Goal: Task Accomplishment & Management: Manage account settings

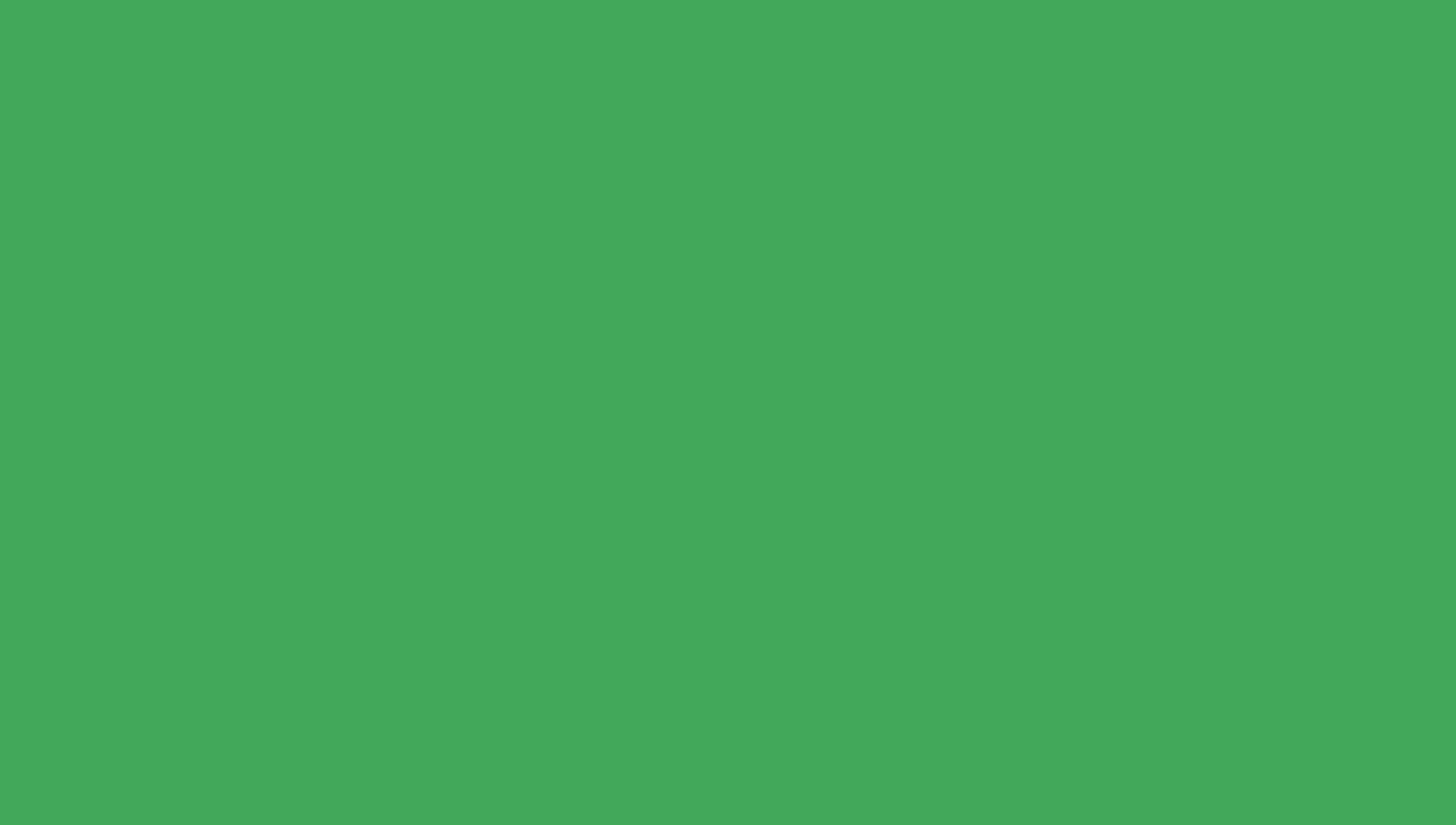
click at [316, 0] on html at bounding box center [728, 0] width 1456 height 0
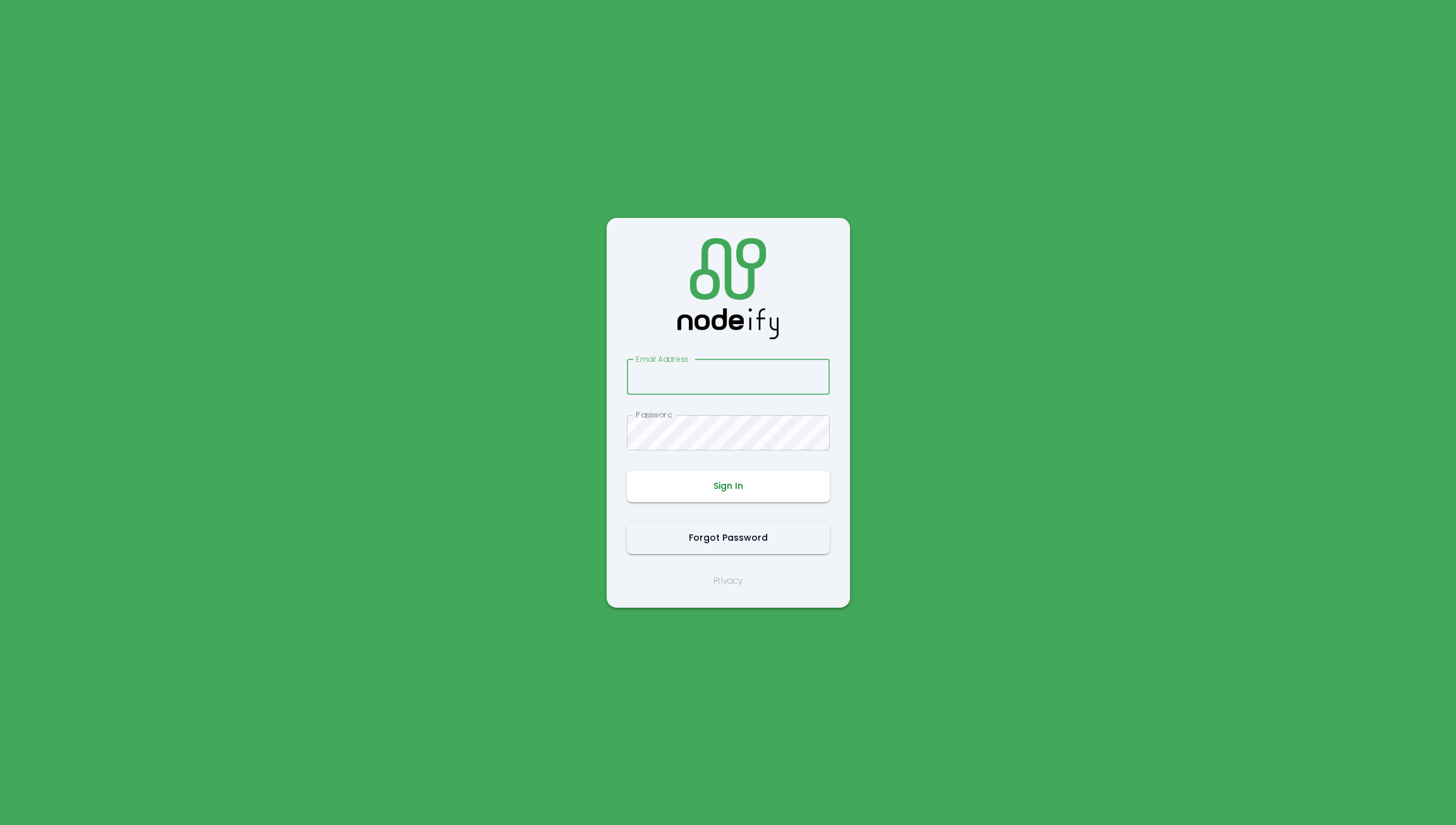
type input "**********"
click at [730, 477] on button "Sign In" at bounding box center [728, 486] width 203 height 31
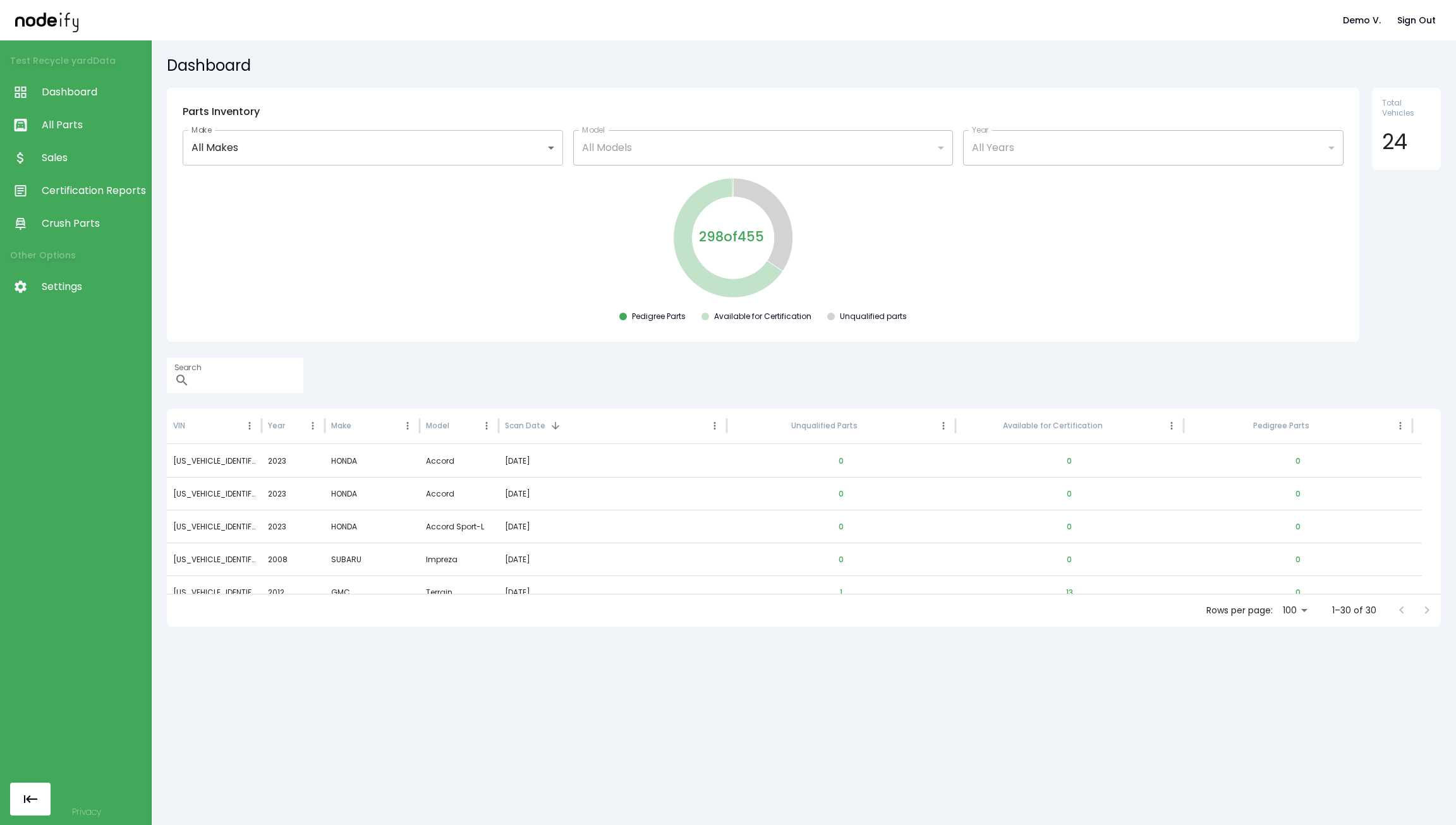
click at [66, 285] on span "Settings" at bounding box center [93, 287] width 103 height 15
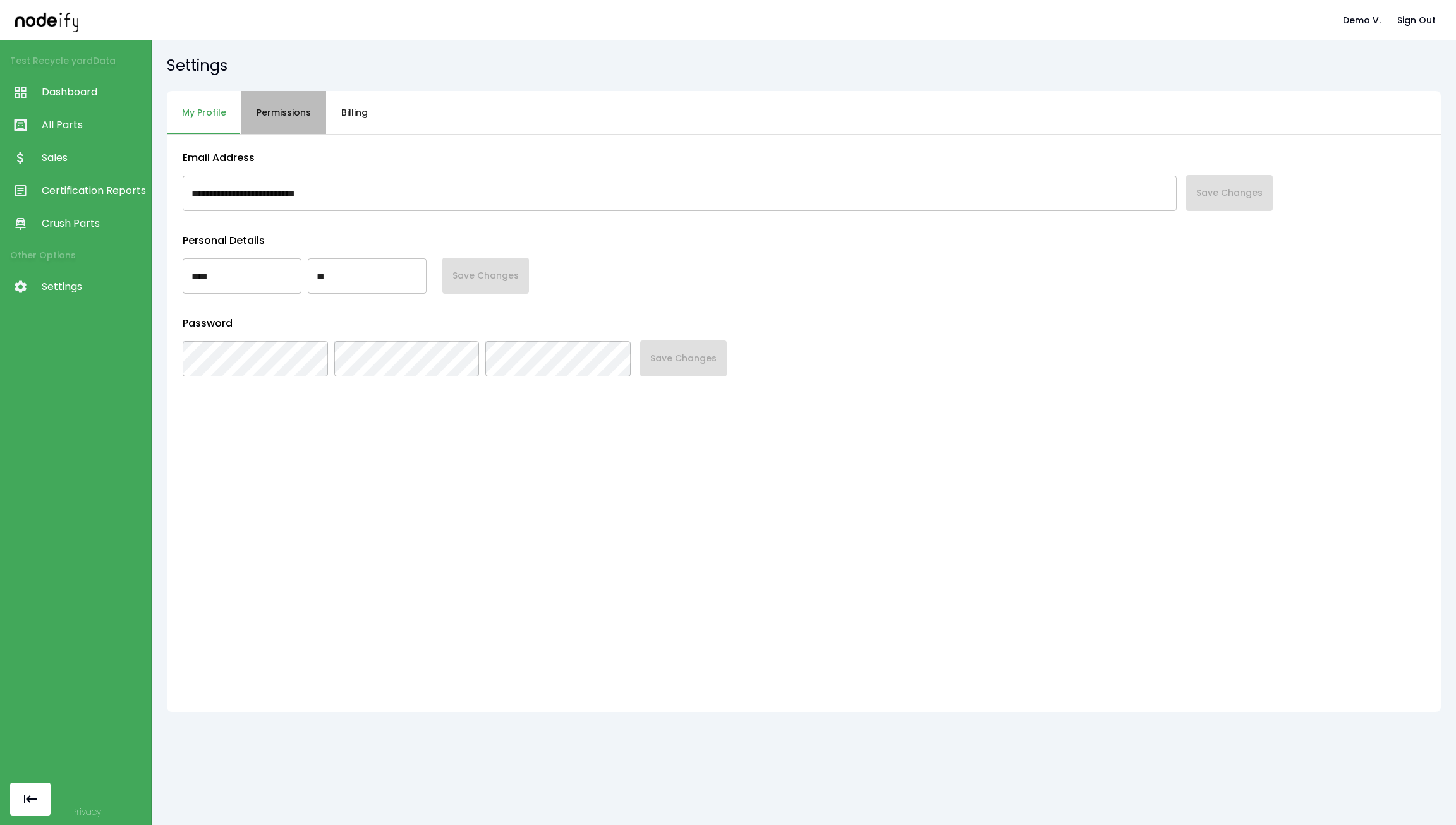
click at [283, 129] on button "Permissions" at bounding box center [283, 113] width 85 height 44
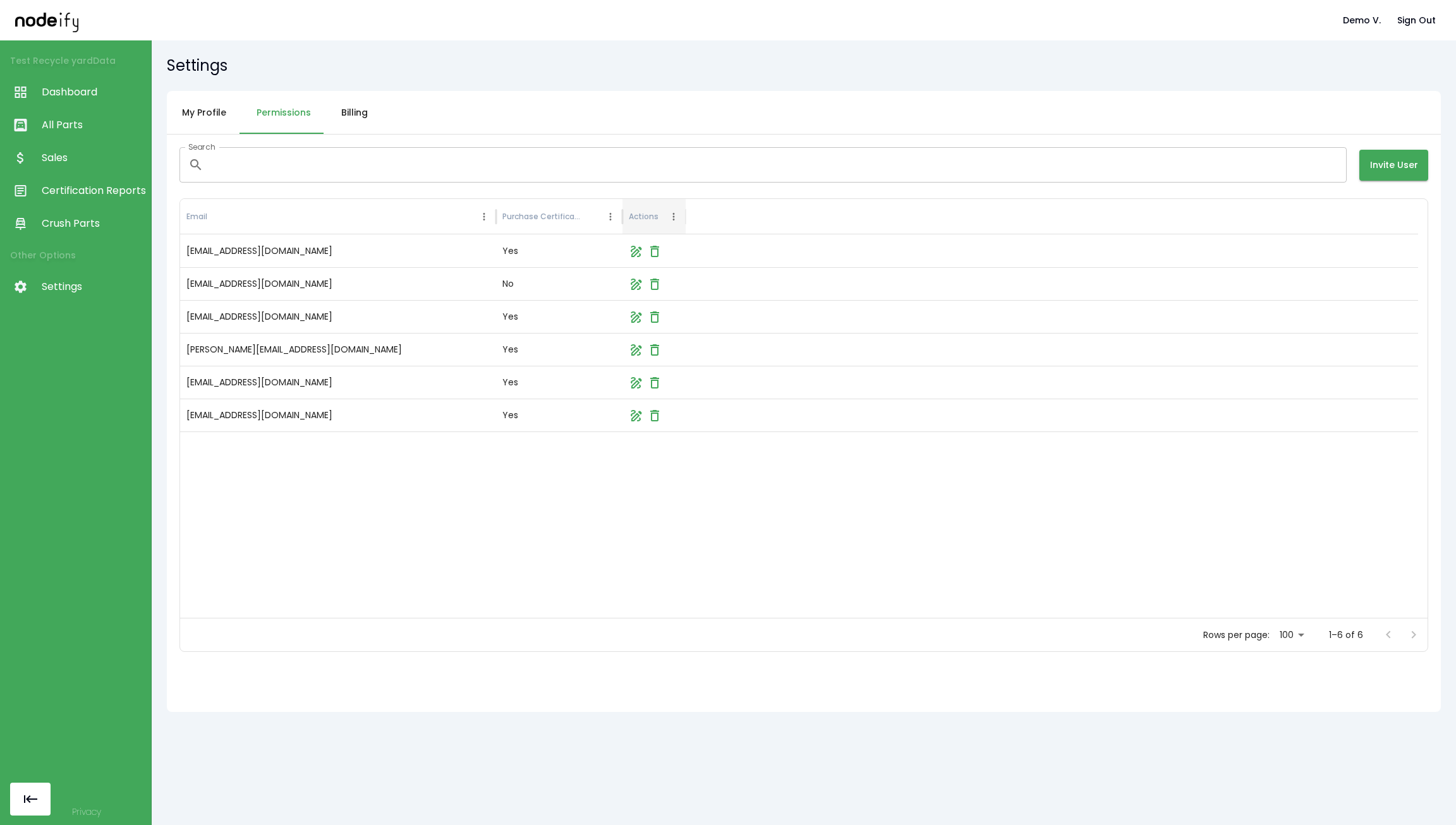
click at [101, 93] on span "Dashboard" at bounding box center [93, 93] width 103 height 15
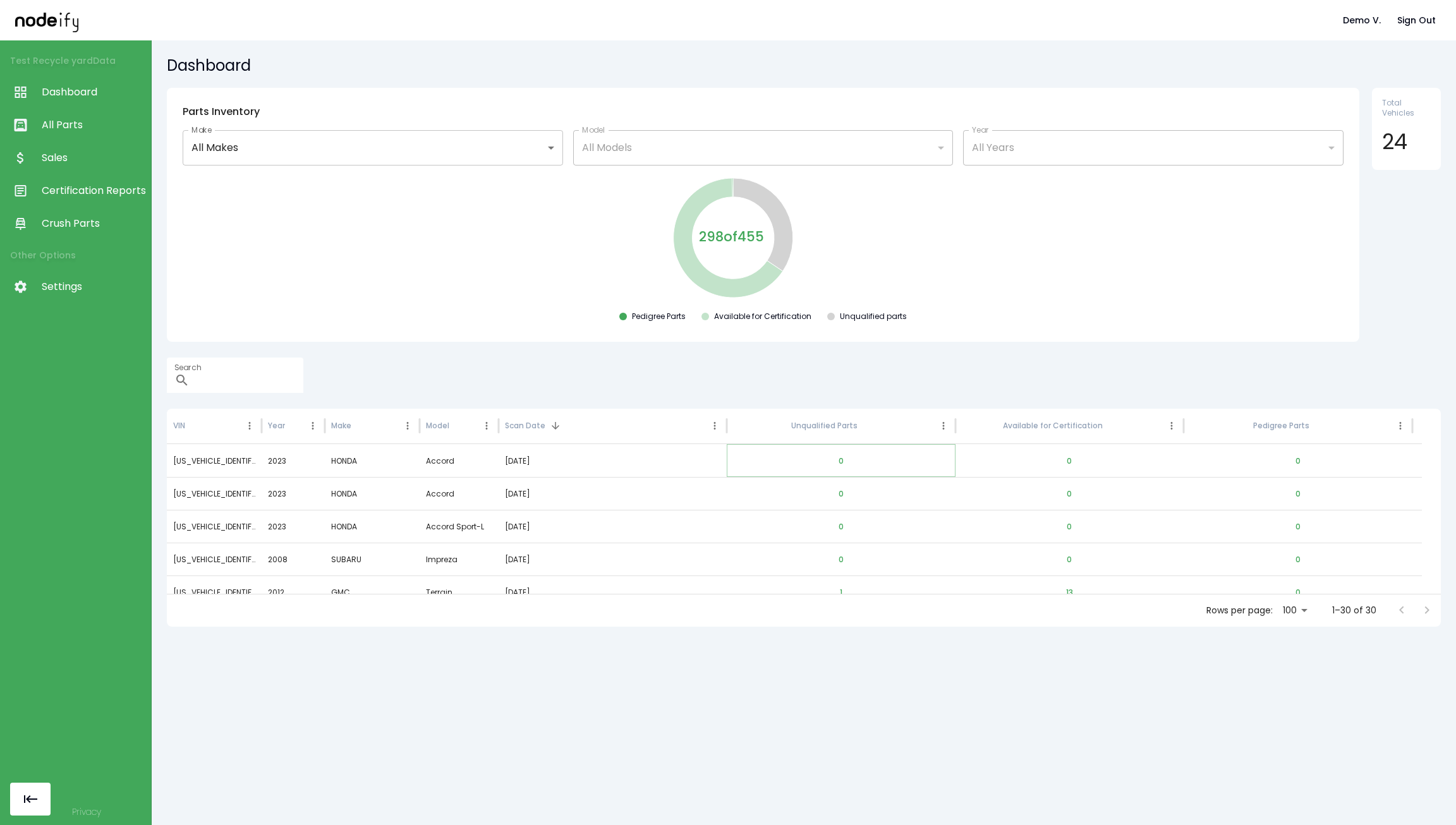
click at [840, 462] on button "0" at bounding box center [841, 461] width 25 height 30
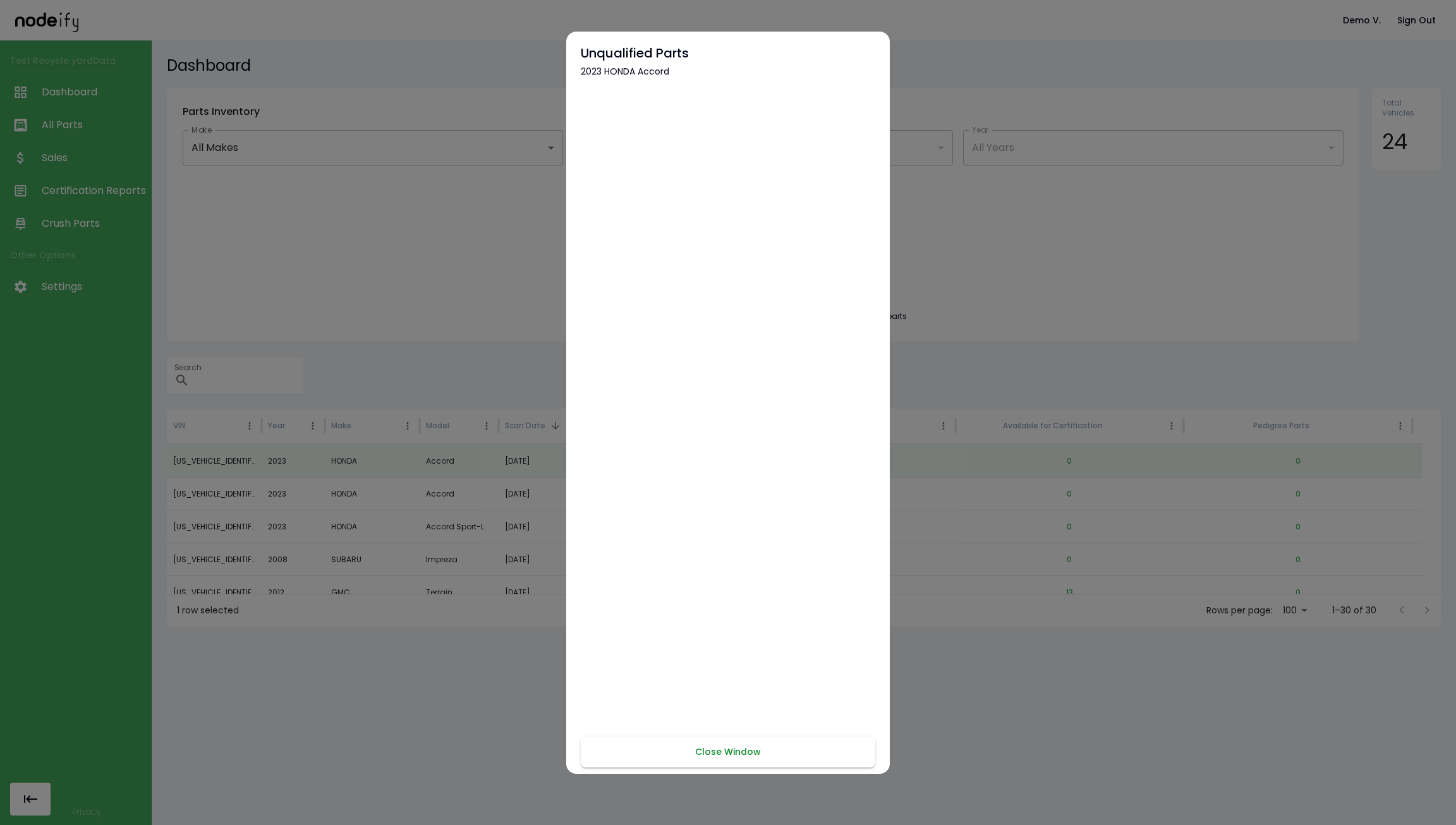
click at [696, 744] on button "Close Window" at bounding box center [728, 752] width 294 height 31
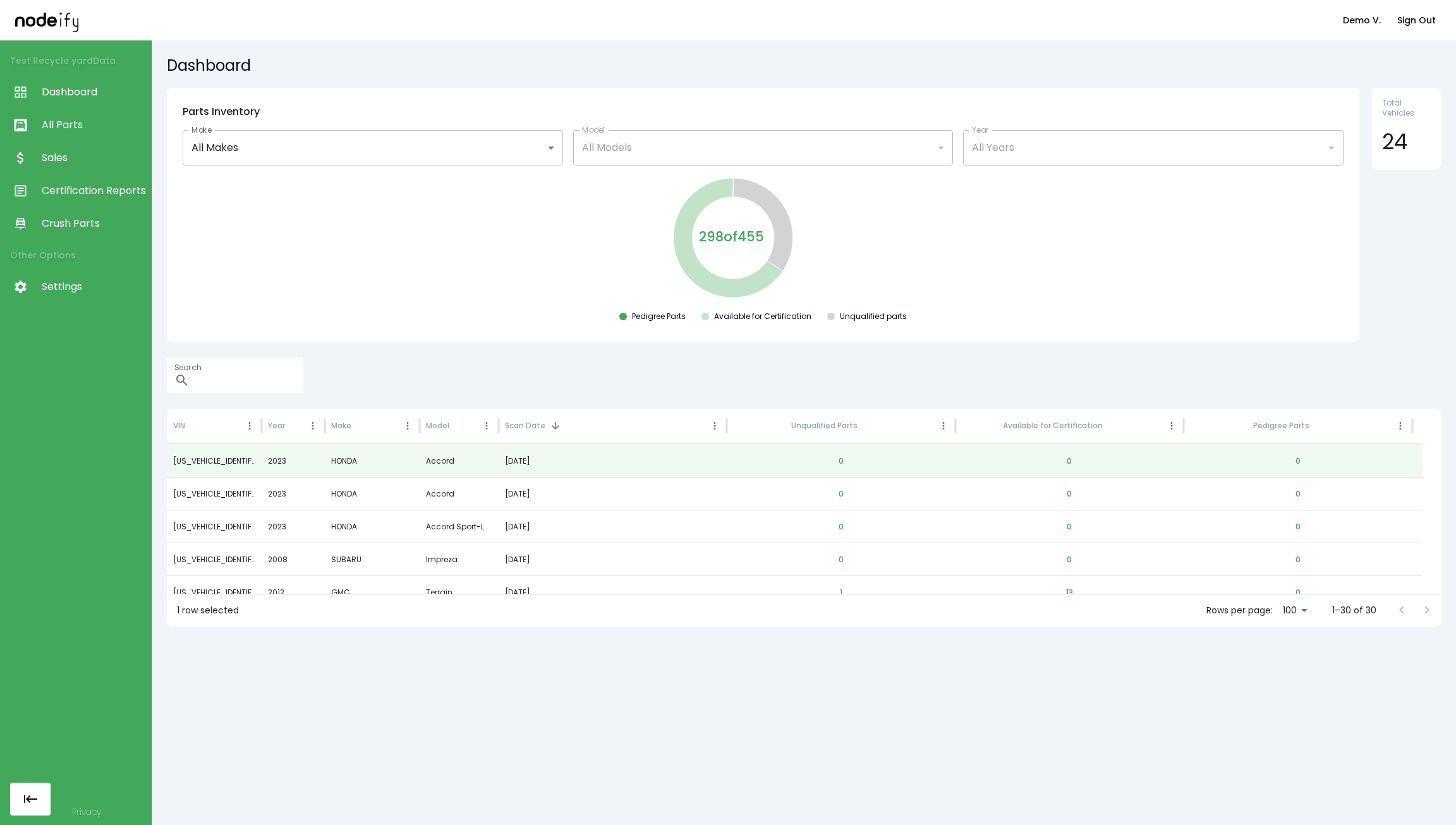
click at [1094, 266] on div "298 of 455 Pedigree Parts Available for Certification Unqualified parts" at bounding box center [762, 251] width 1172 height 151
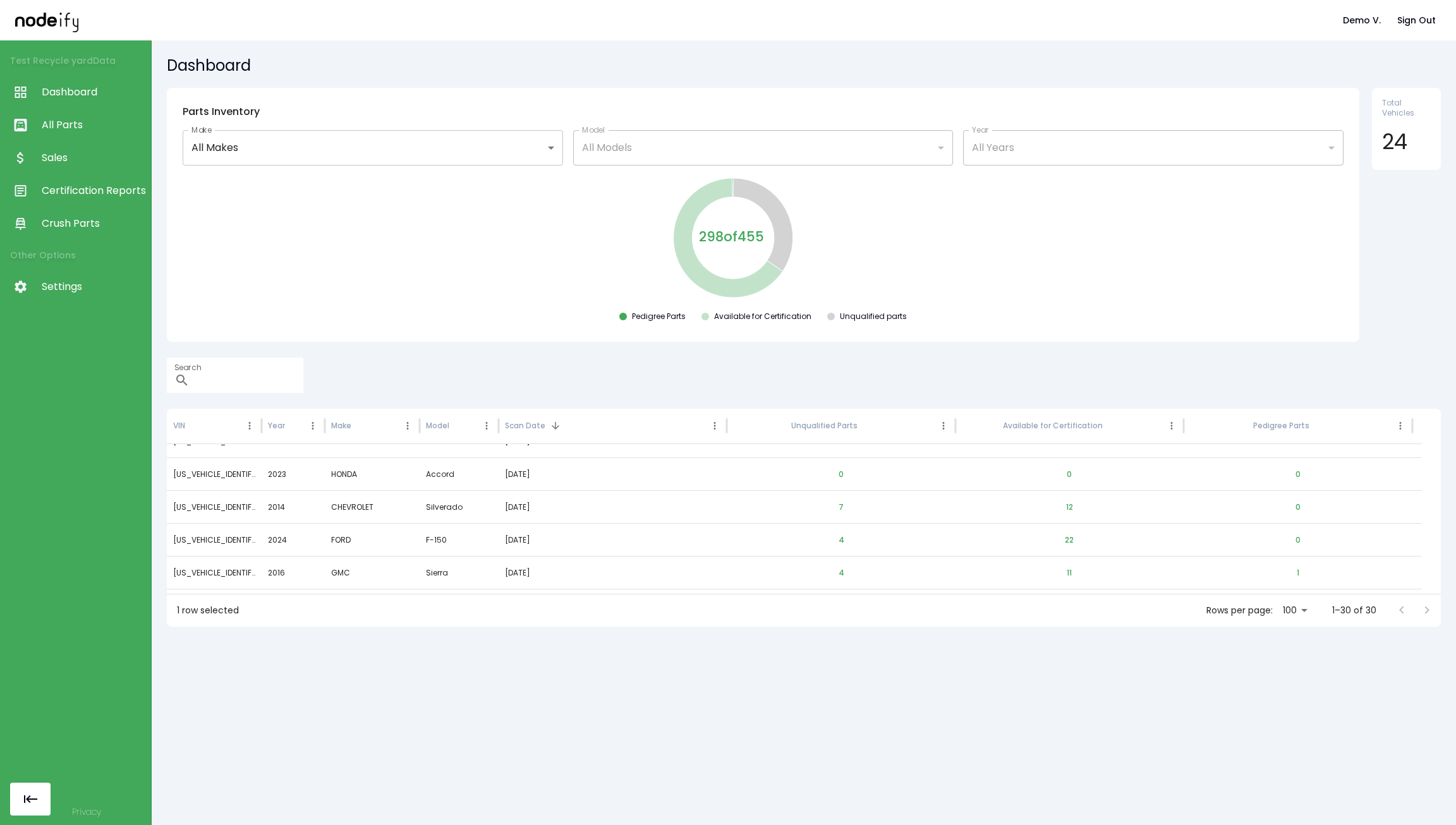
click at [42, 298] on link "Settings" at bounding box center [75, 287] width 151 height 33
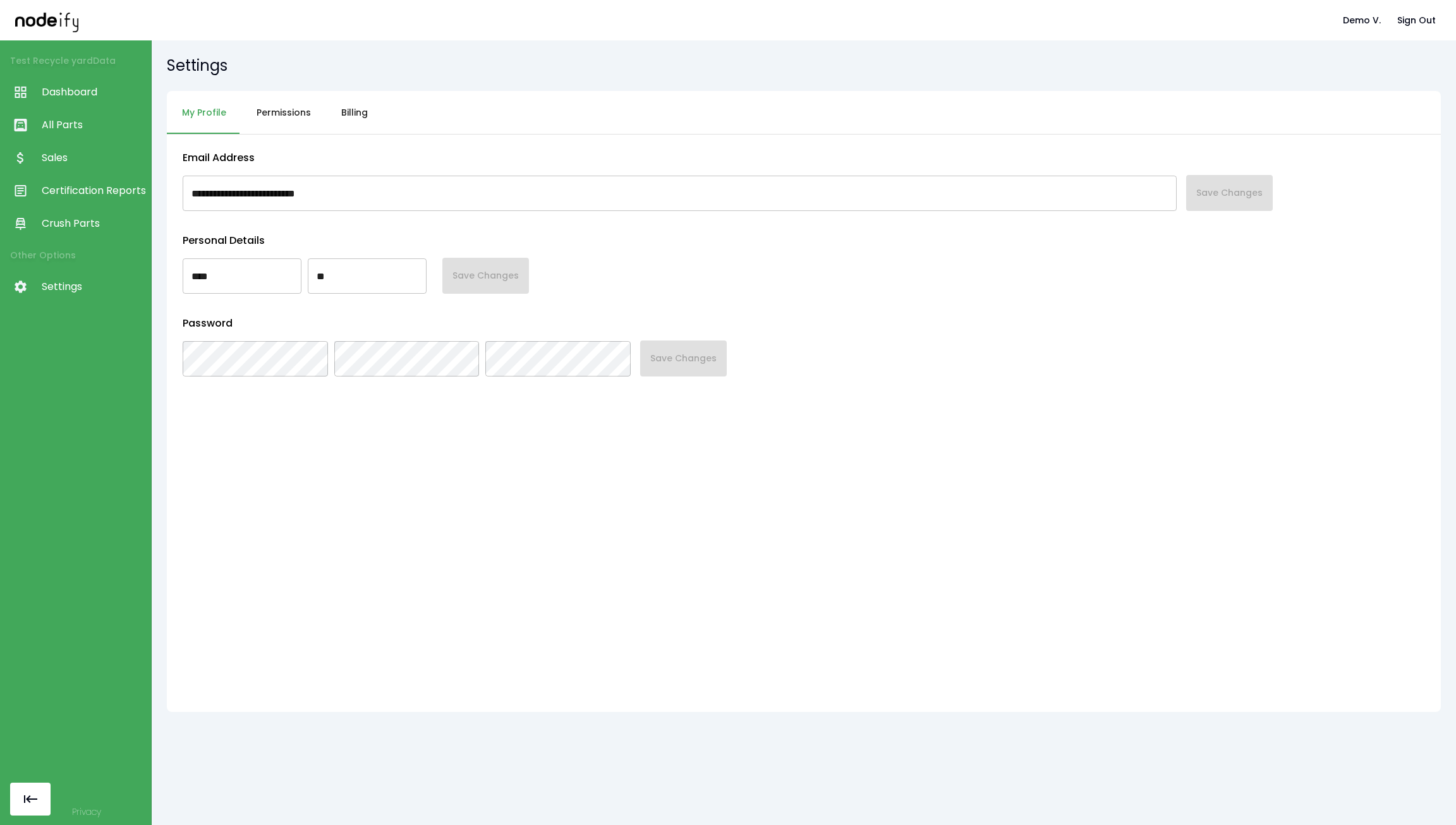
click at [285, 114] on button "Permissions" at bounding box center [283, 113] width 85 height 44
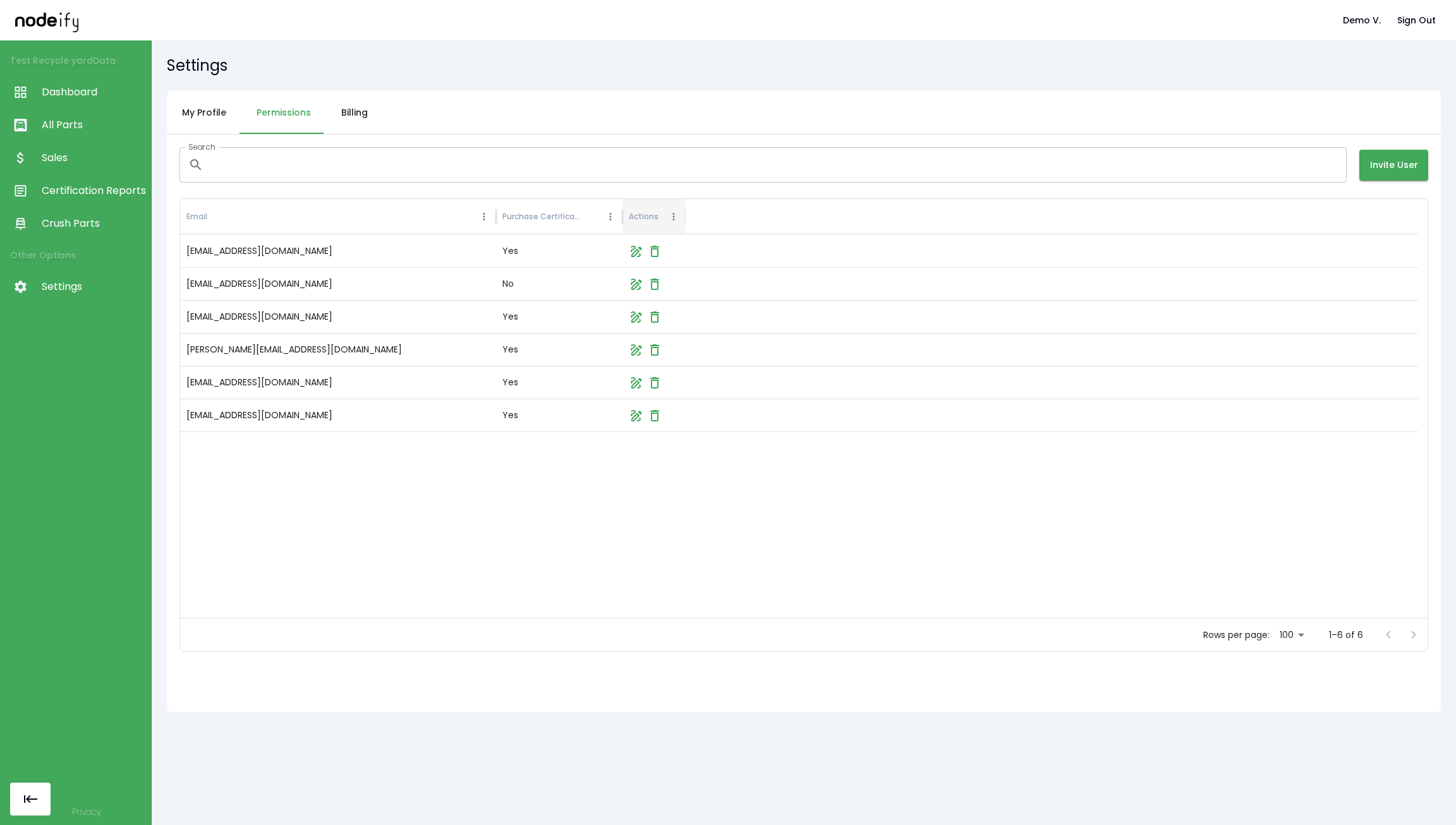
click at [93, 82] on link "Dashboard" at bounding box center [75, 92] width 151 height 33
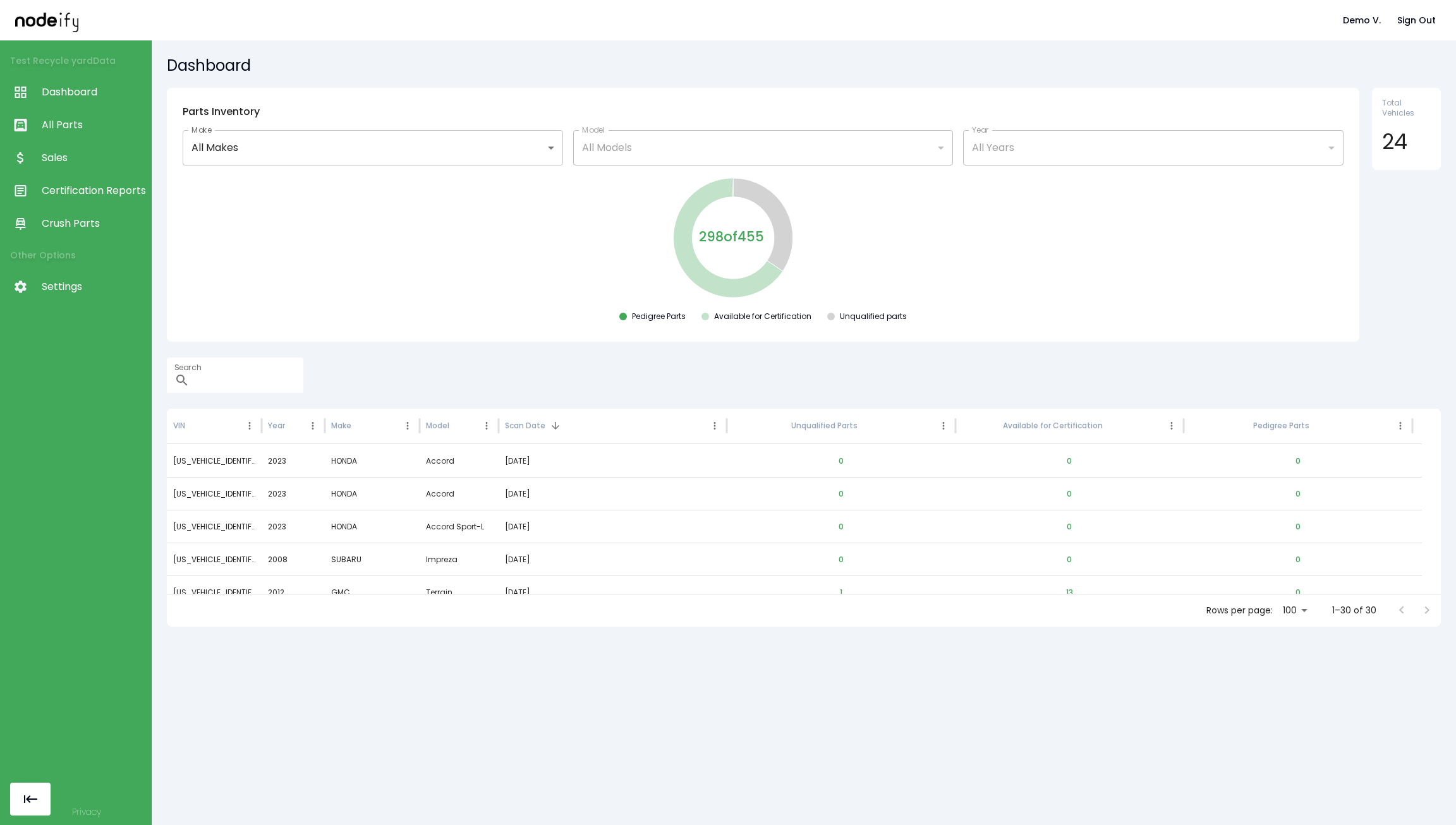
click at [73, 115] on link "All Parts" at bounding box center [75, 125] width 151 height 33
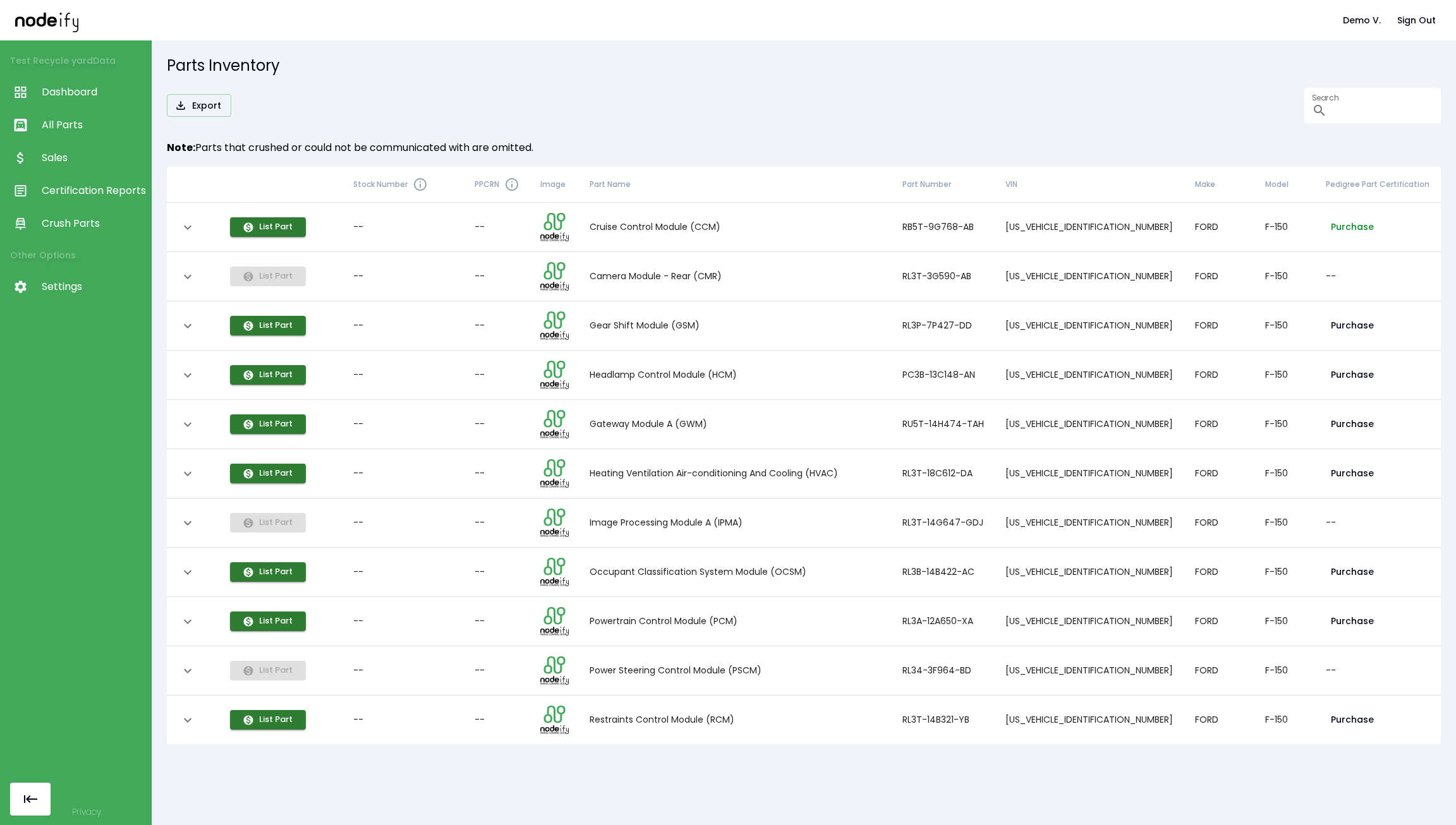
click at [1326, 231] on button "Purchase" at bounding box center [1352, 227] width 53 height 23
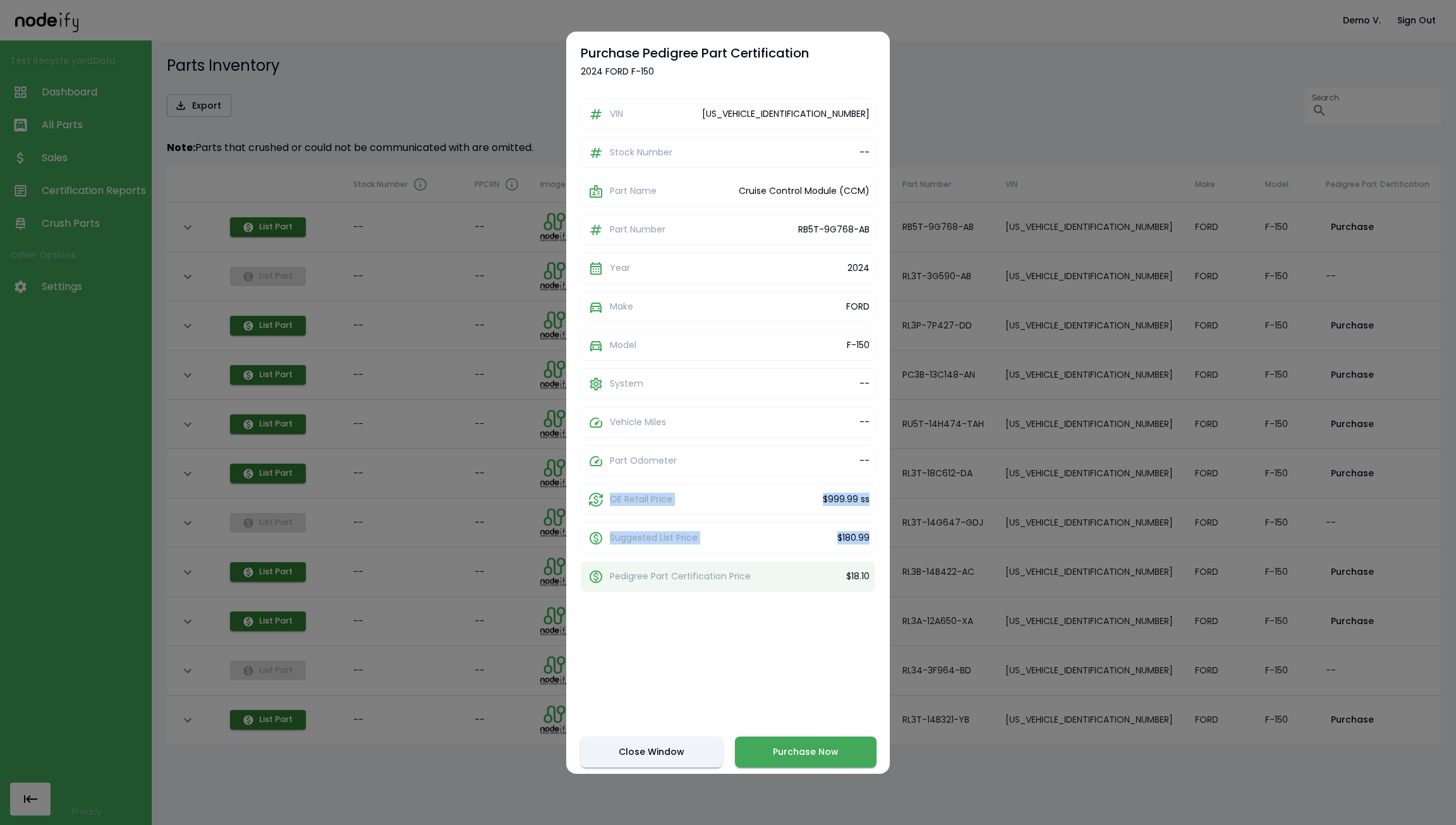
drag, startPoint x: 609, startPoint y: 498, endPoint x: 868, endPoint y: 535, distance: 261.6
click at [868, 535] on div "VIN 1FTFW5L83RKD38503 Stock Number -- Part Name Cruise Control Module (CCM) Par…" at bounding box center [728, 359] width 294 height 536
click at [665, 739] on button "Close Window" at bounding box center [651, 752] width 141 height 31
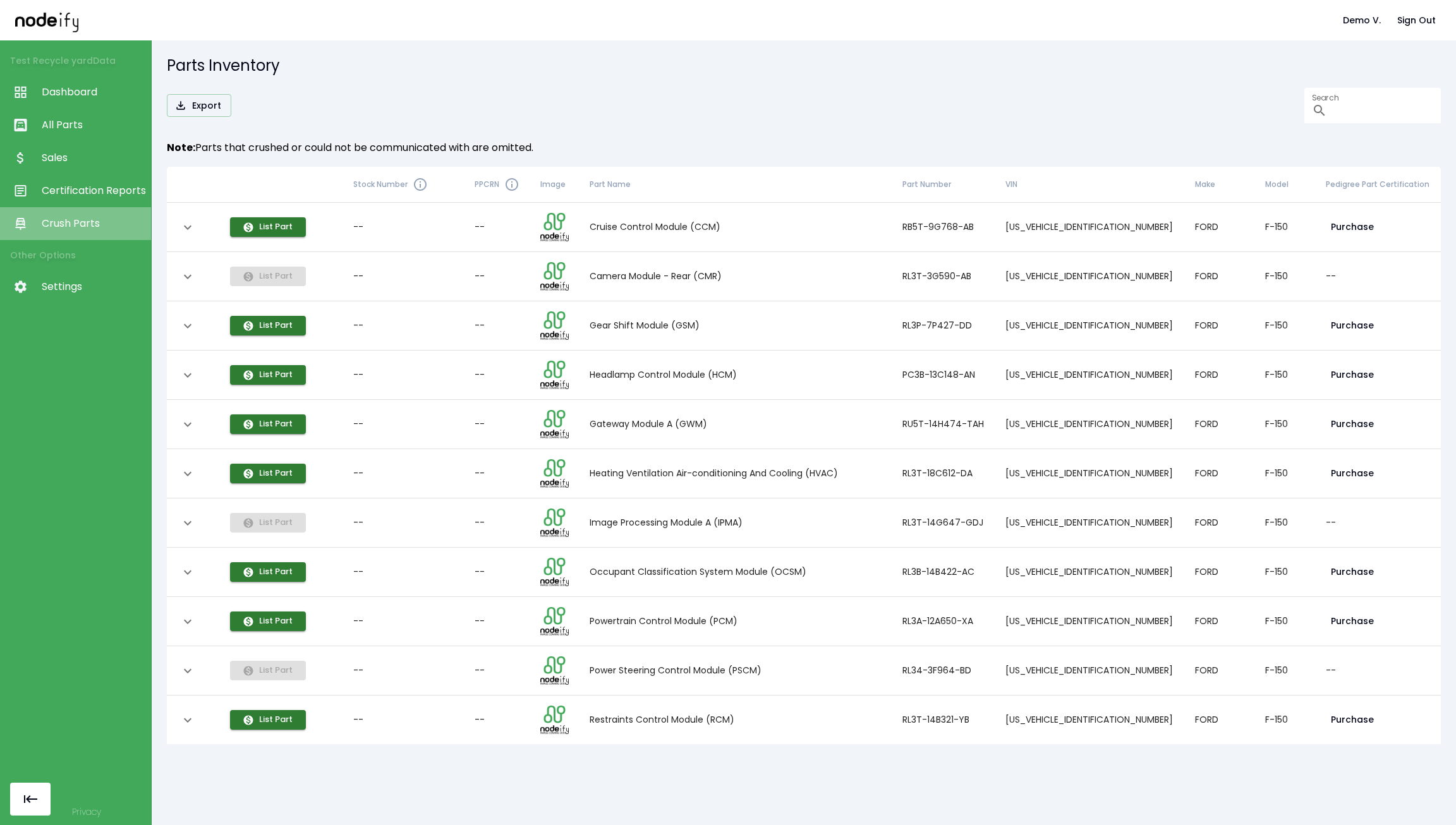
click at [84, 213] on link "Crush Parts" at bounding box center [75, 223] width 151 height 33
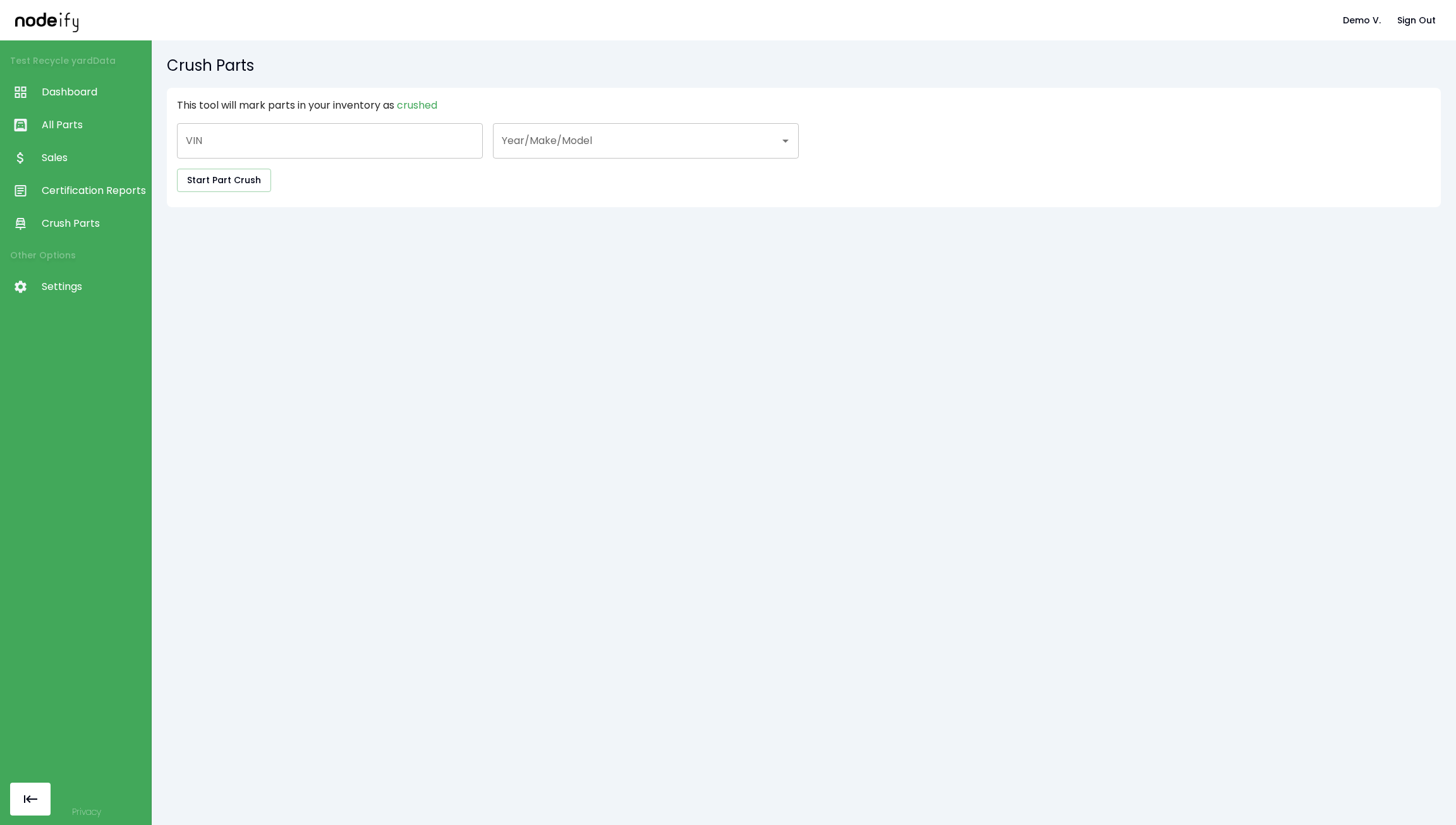
click at [261, 141] on input "VIN" at bounding box center [330, 141] width 306 height 35
type input "***"
click at [89, 132] on span "All Parts" at bounding box center [93, 125] width 103 height 15
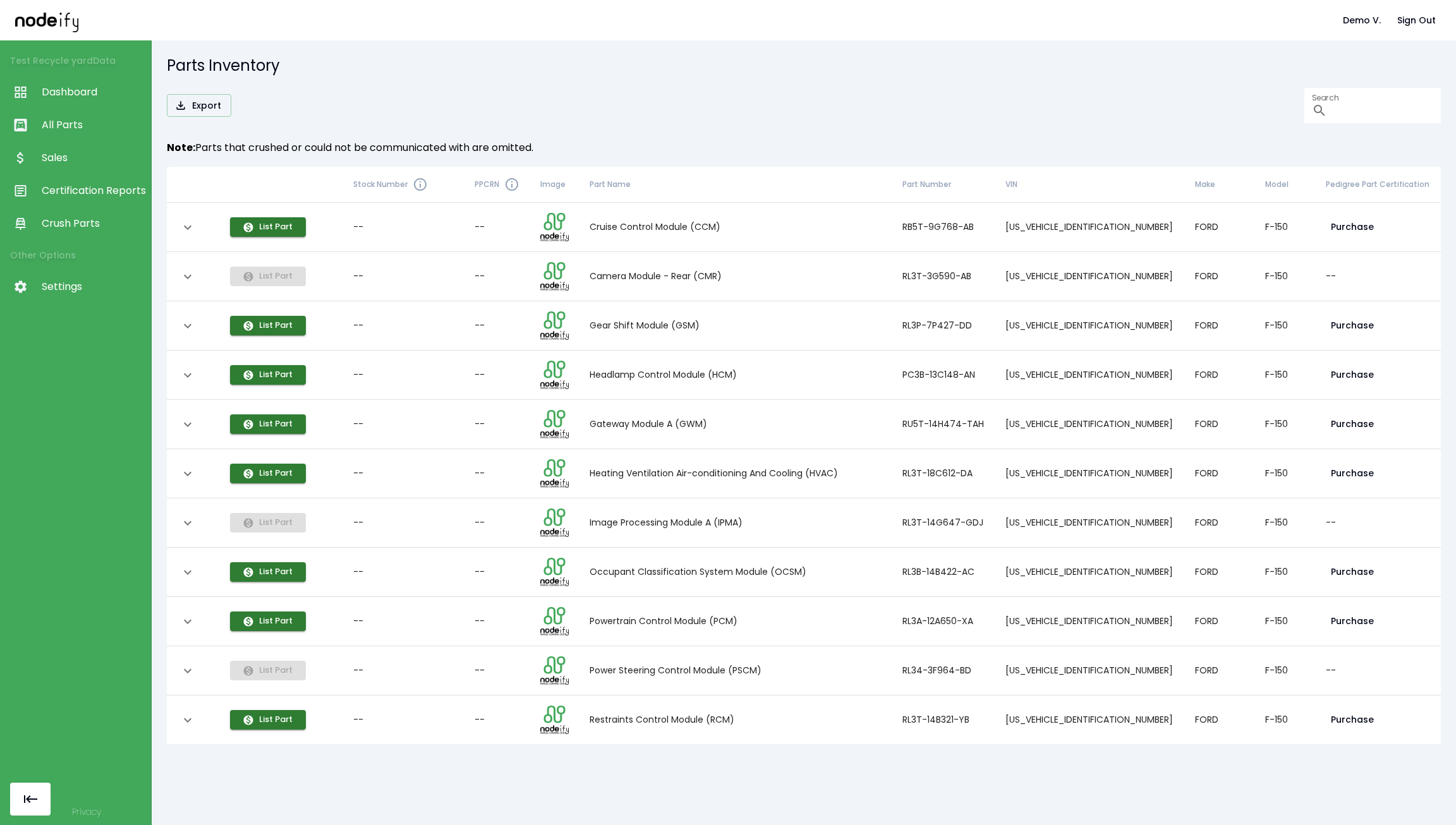
click at [103, 222] on span "Crush Parts" at bounding box center [93, 224] width 103 height 15
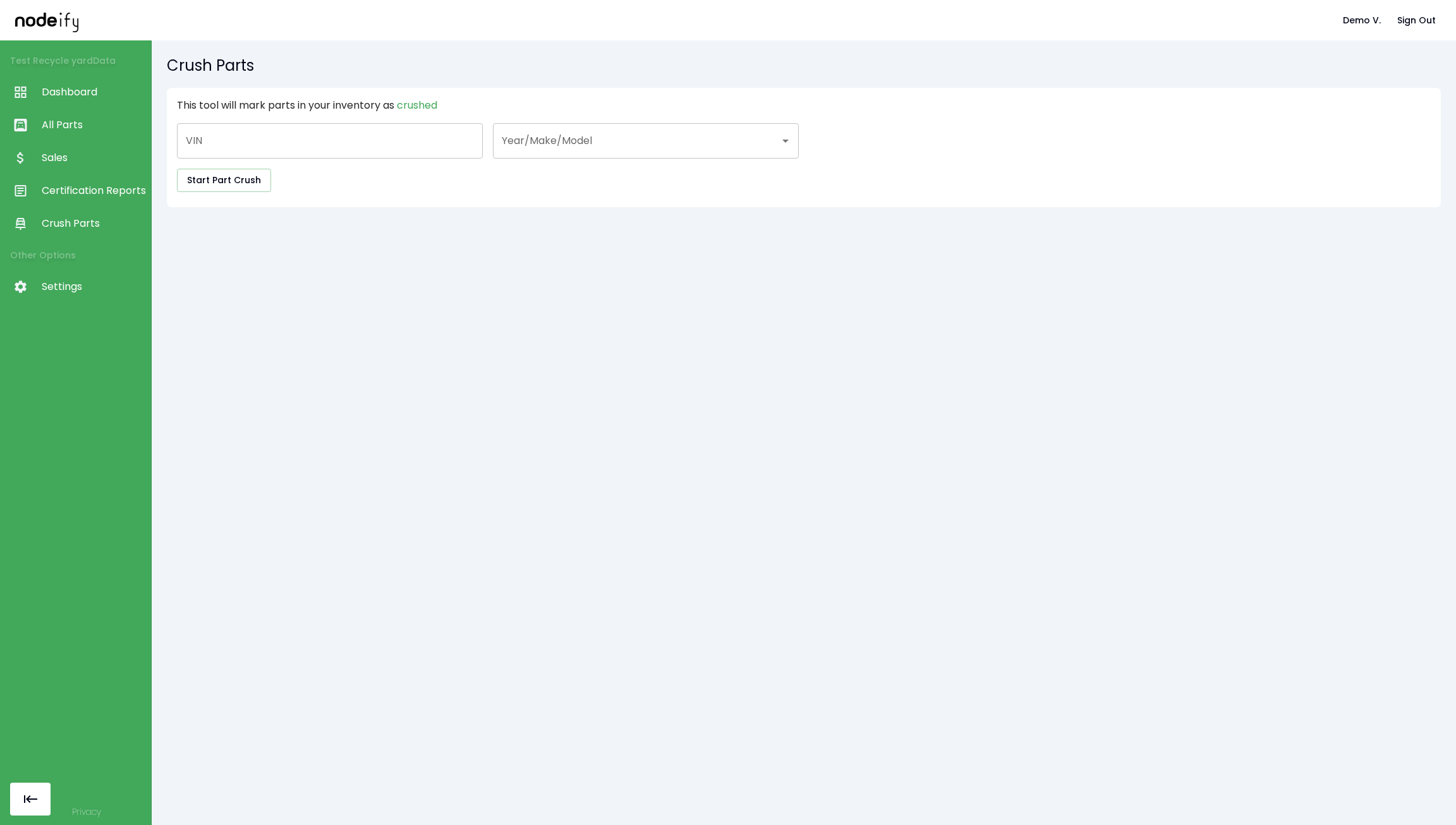
click at [109, 86] on span "Dashboard" at bounding box center [93, 93] width 103 height 15
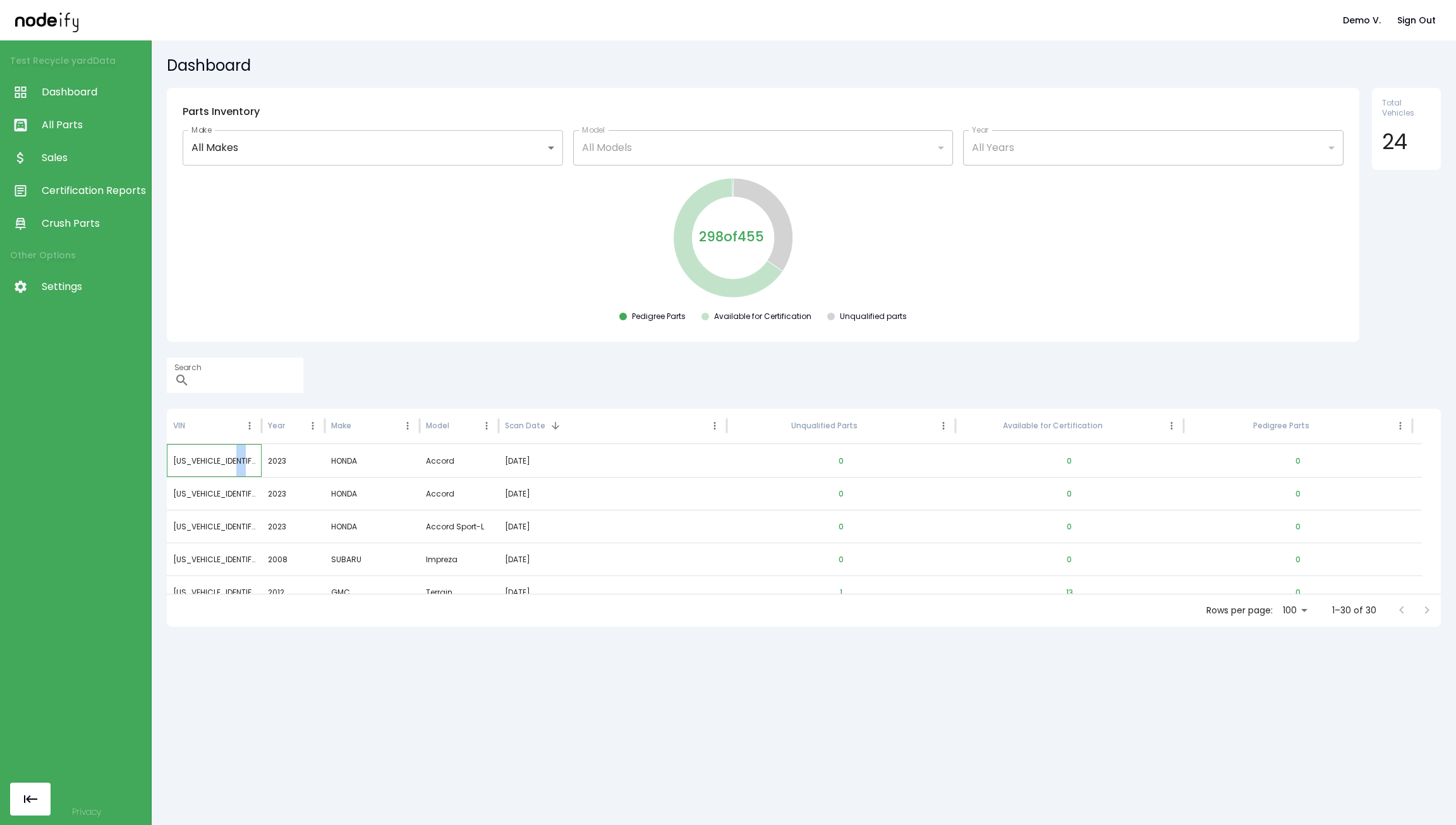
drag, startPoint x: 253, startPoint y: 457, endPoint x: 238, endPoint y: 457, distance: 15.0
click at [238, 457] on div "1HGCY2F77PA029524" at bounding box center [213, 460] width 94 height 33
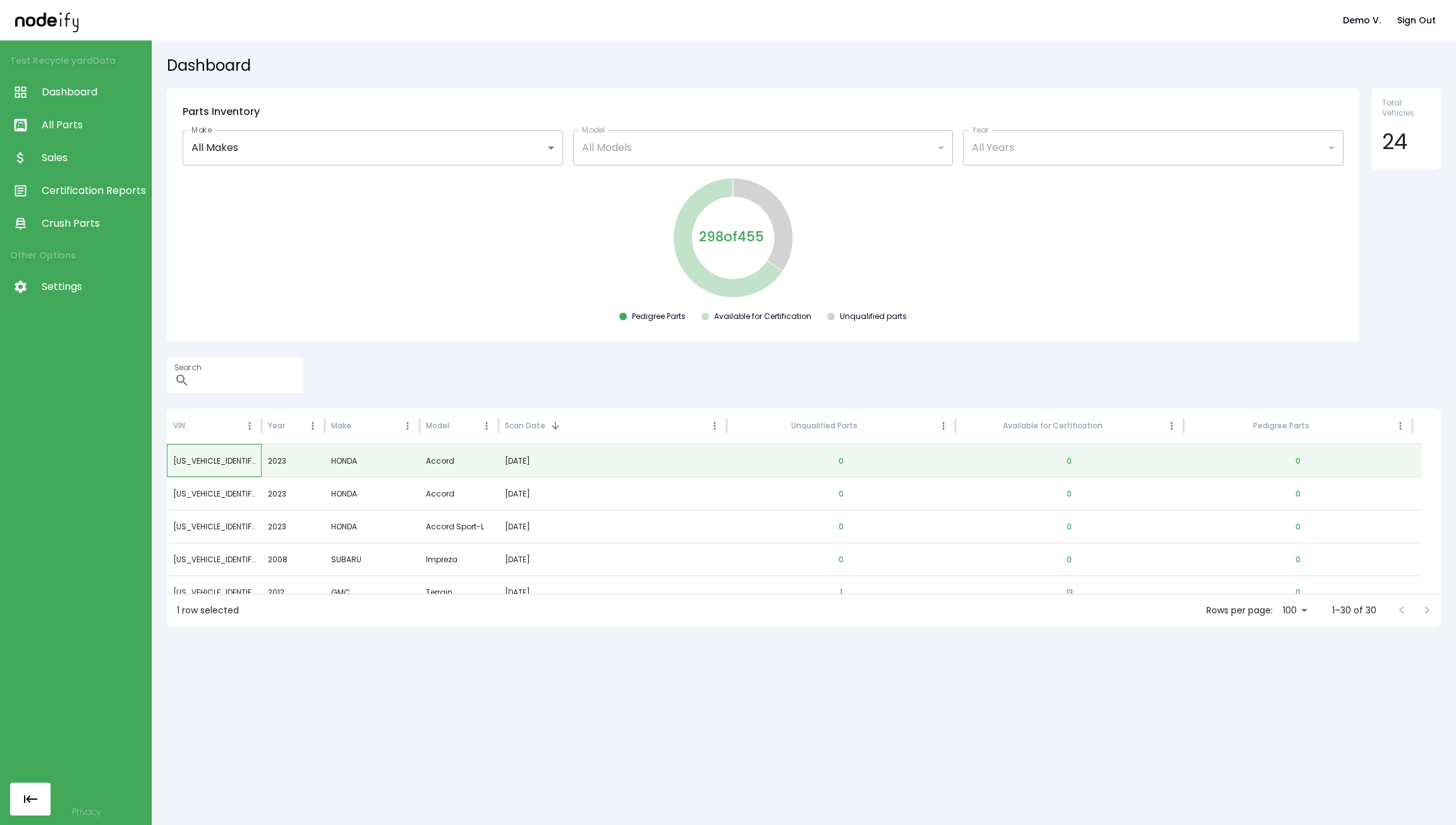
click at [187, 453] on div "1HGCY2F77PA029524" at bounding box center [213, 460] width 94 height 33
drag, startPoint x: 169, startPoint y: 456, endPoint x: 269, endPoint y: 456, distance: 100.0
click at [269, 456] on div "1HGCY2F77PA029524 2023 HONDA Accord 09/25/2025 0 0 0" at bounding box center [794, 460] width 1255 height 33
copy div "1HGCY2F77PA029524"
click at [83, 216] on span "Crush Parts" at bounding box center [93, 224] width 103 height 15
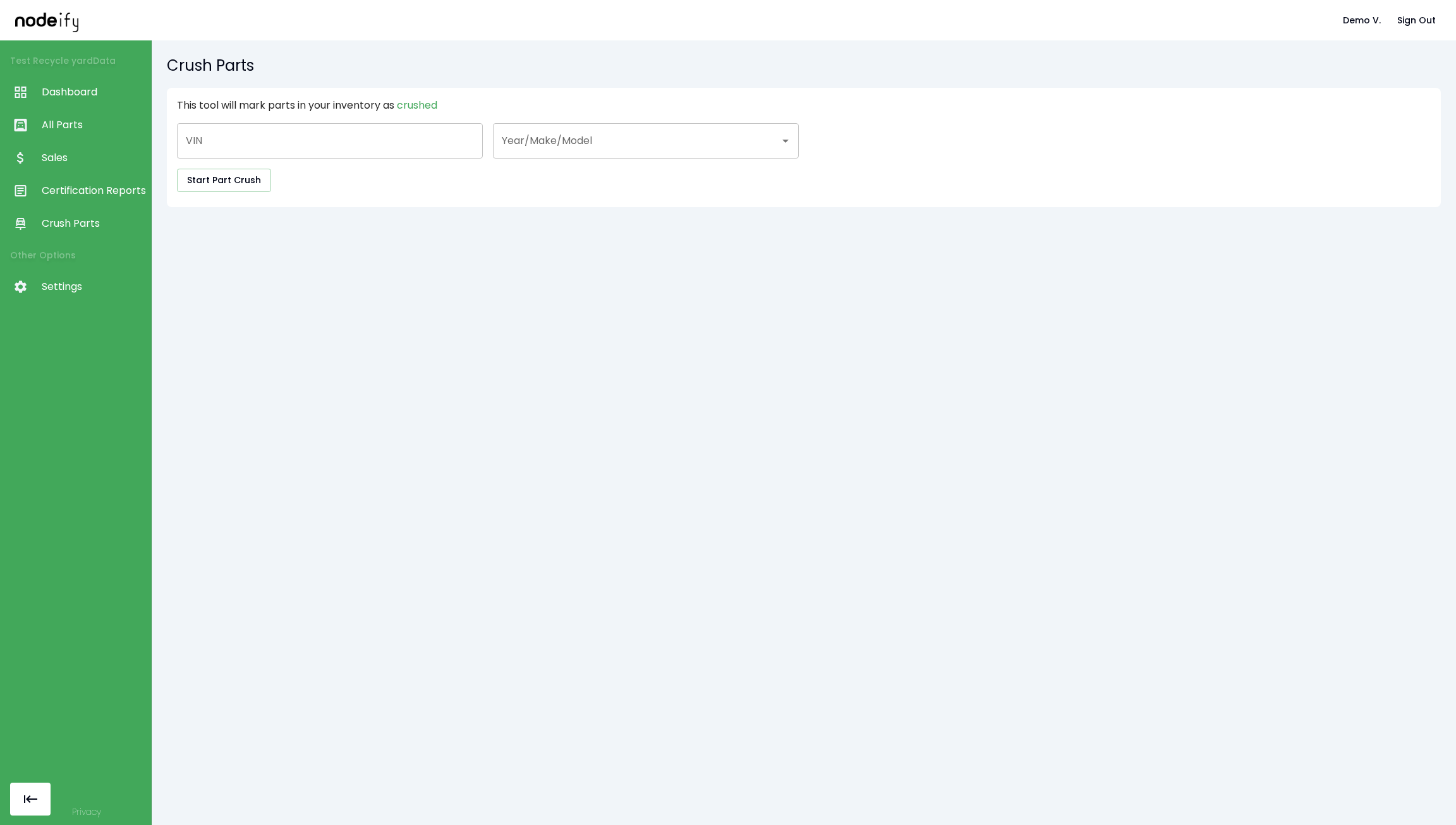
click at [273, 156] on input "VIN" at bounding box center [330, 141] width 306 height 35
paste input "**********"
type input "**********"
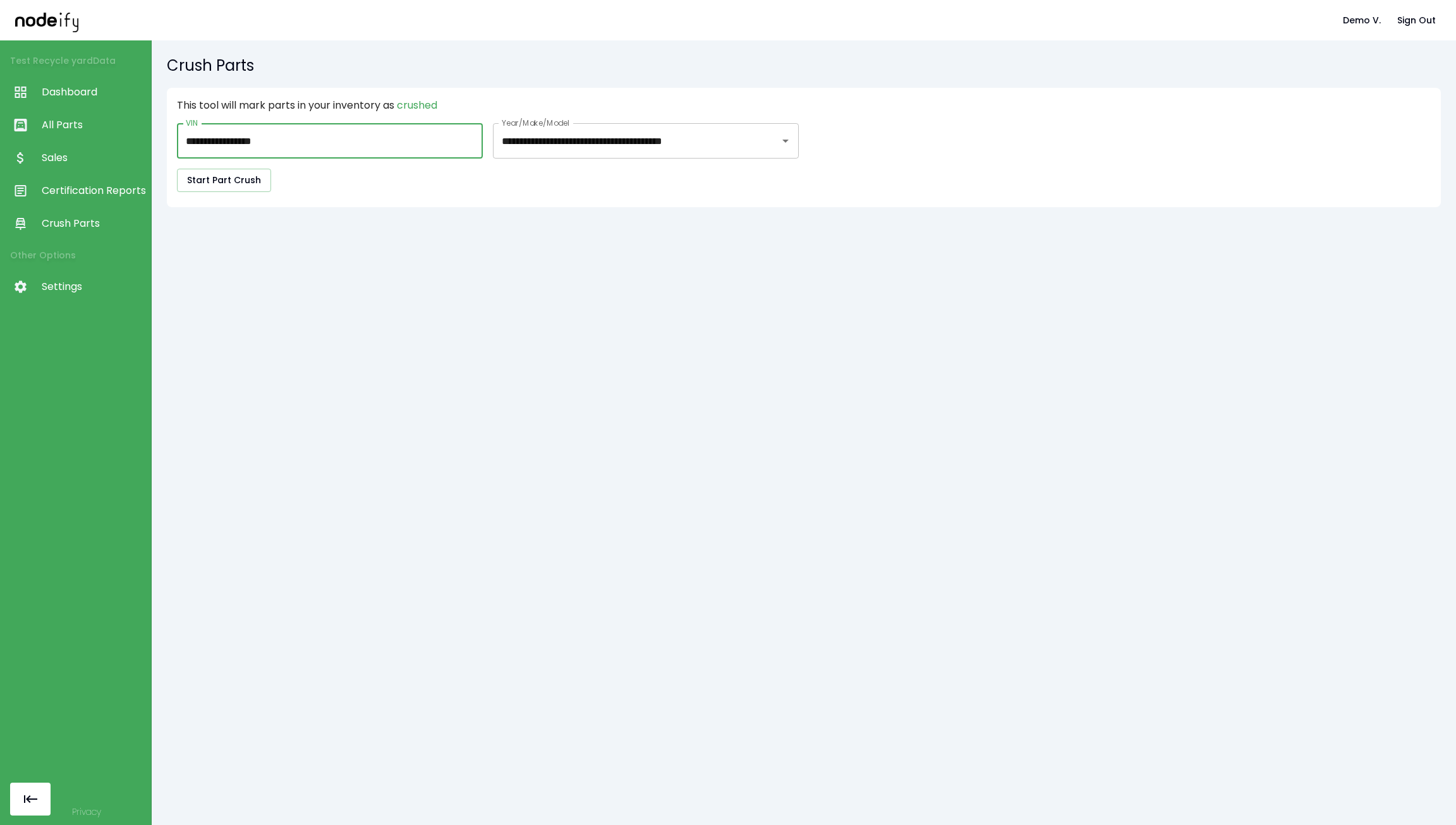
click at [93, 131] on span "All Parts" at bounding box center [93, 125] width 103 height 15
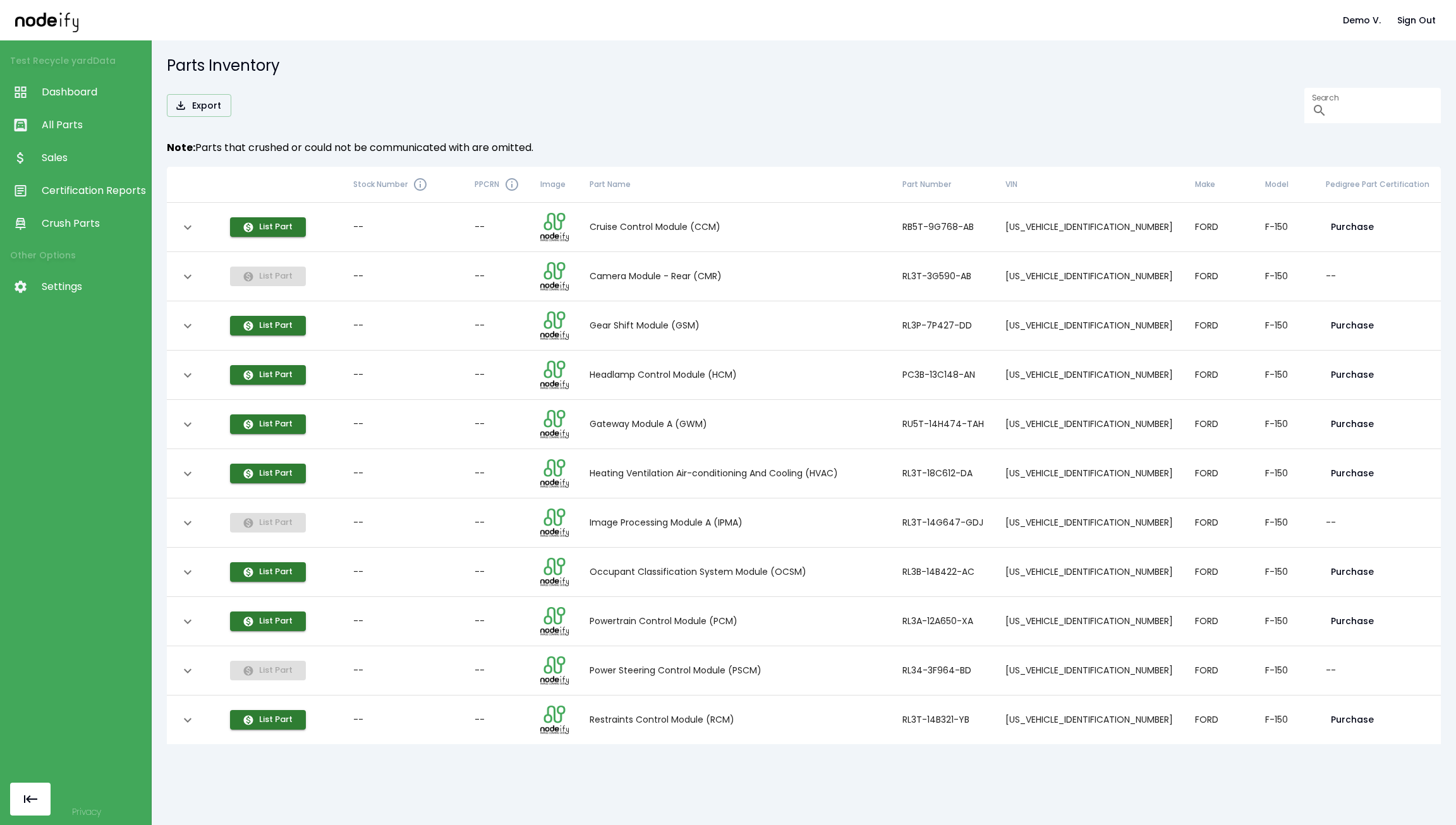
click at [106, 96] on span "Dashboard" at bounding box center [93, 93] width 103 height 15
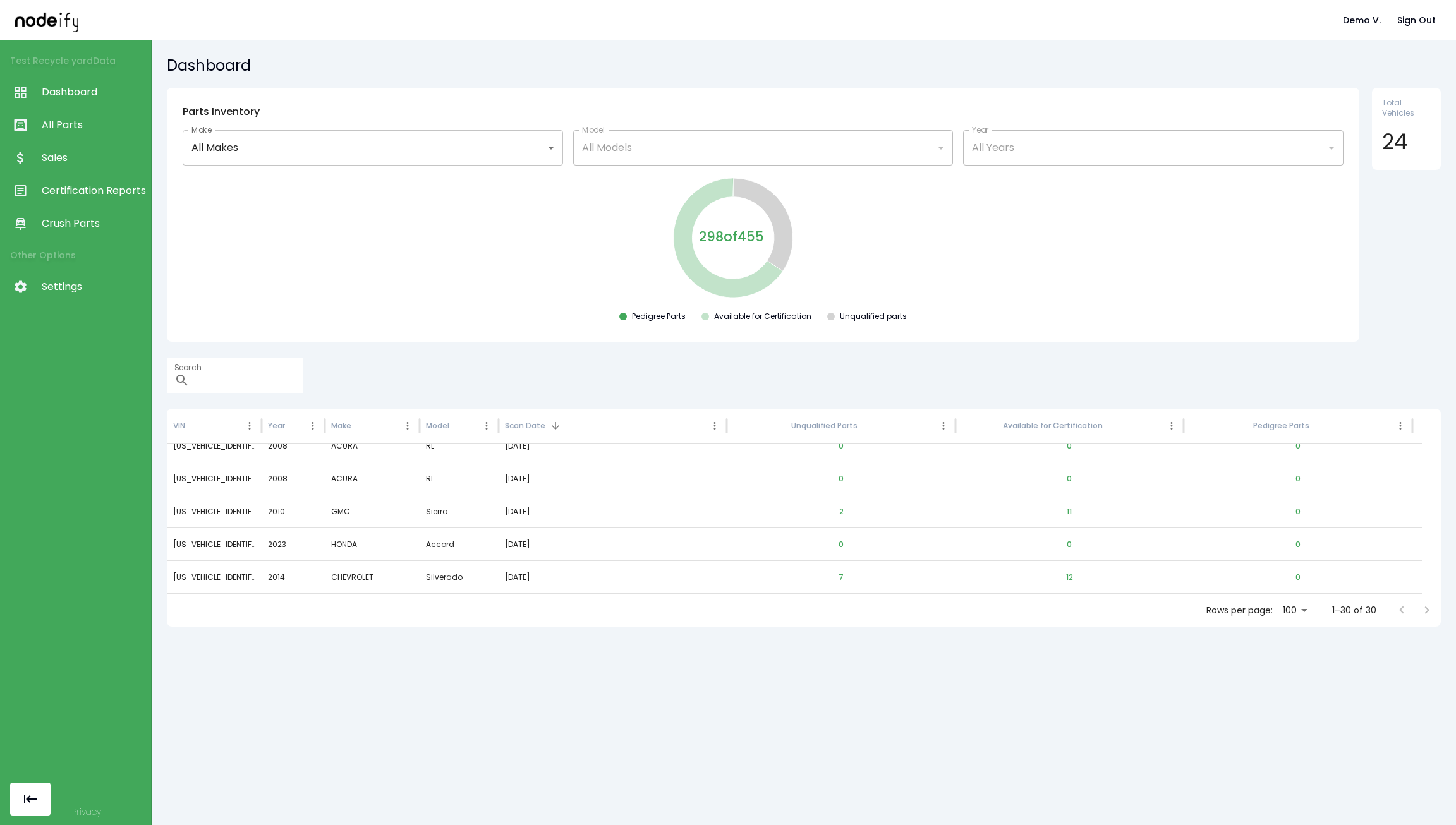
scroll to position [675, 0]
drag, startPoint x: 246, startPoint y: 567, endPoint x: 135, endPoint y: 571, distance: 111.1
click at [135, 571] on div "**********" at bounding box center [728, 412] width 1456 height 825
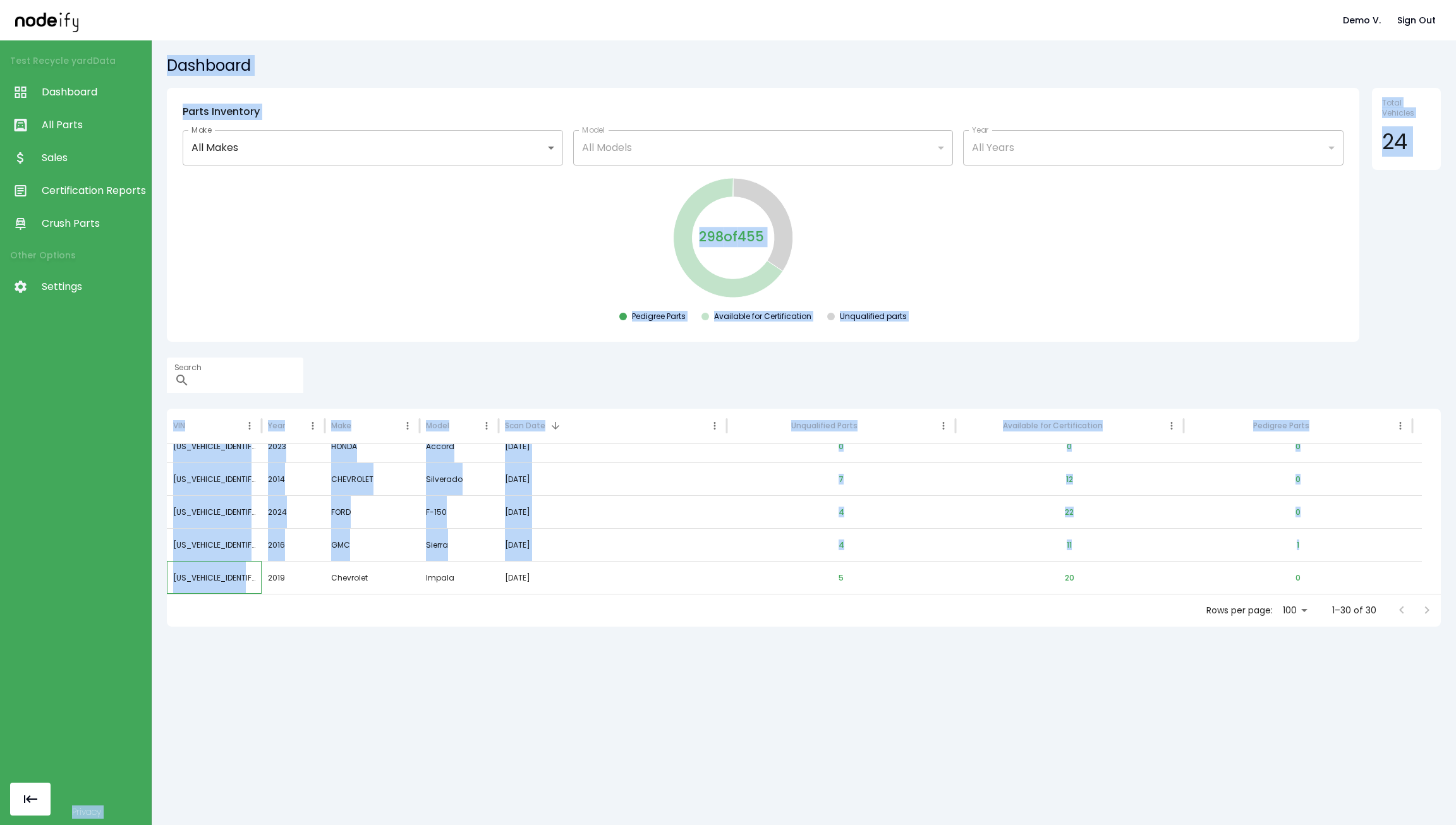
click at [238, 569] on div "1G1105S31KU140362" at bounding box center [213, 577] width 94 height 33
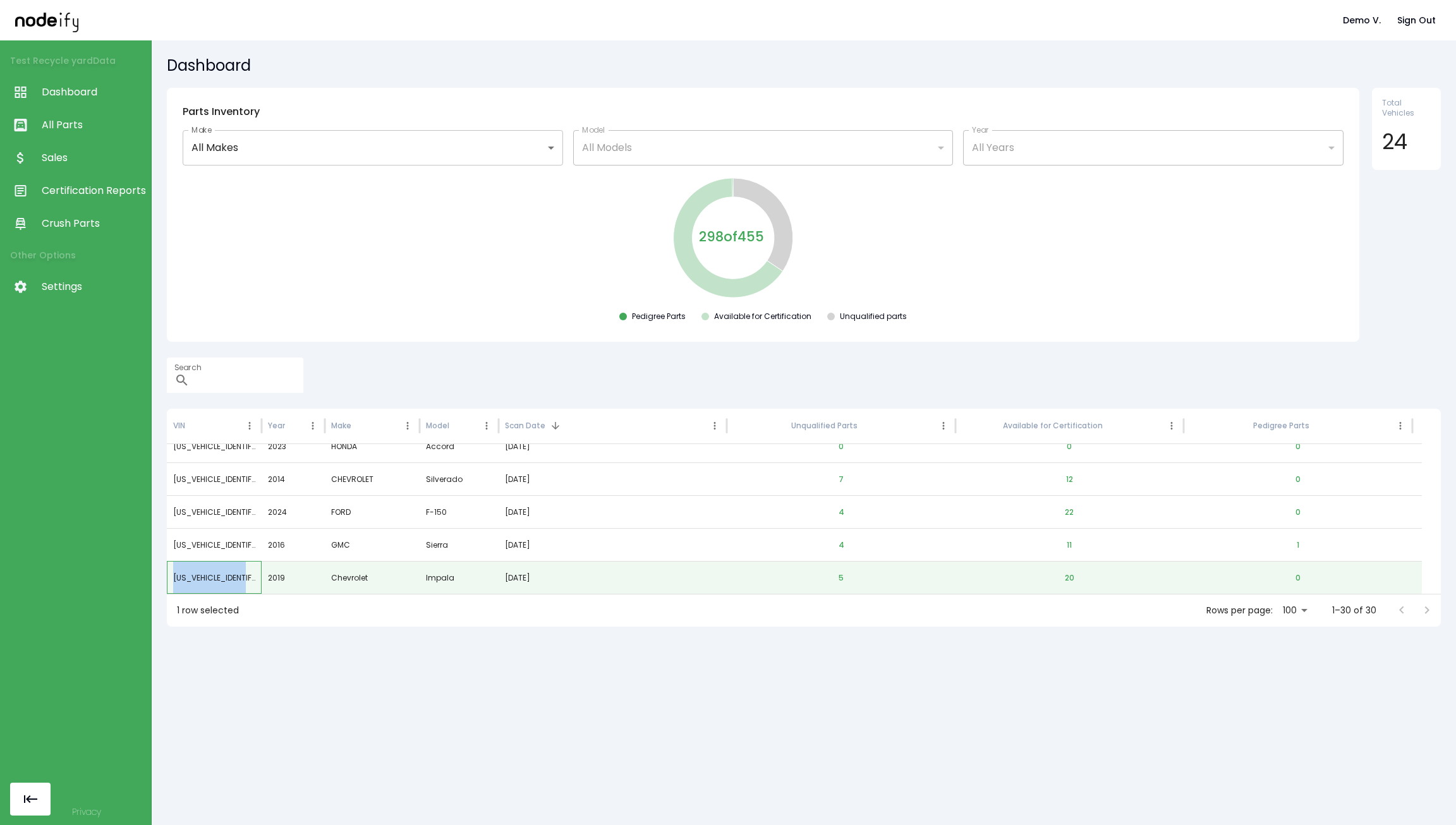
drag, startPoint x: 254, startPoint y: 567, endPoint x: 171, endPoint y: 565, distance: 83.0
click at [171, 565] on div "1G1105S31KU140362" at bounding box center [213, 577] width 94 height 33
copy div "1G1105S31KU140362"
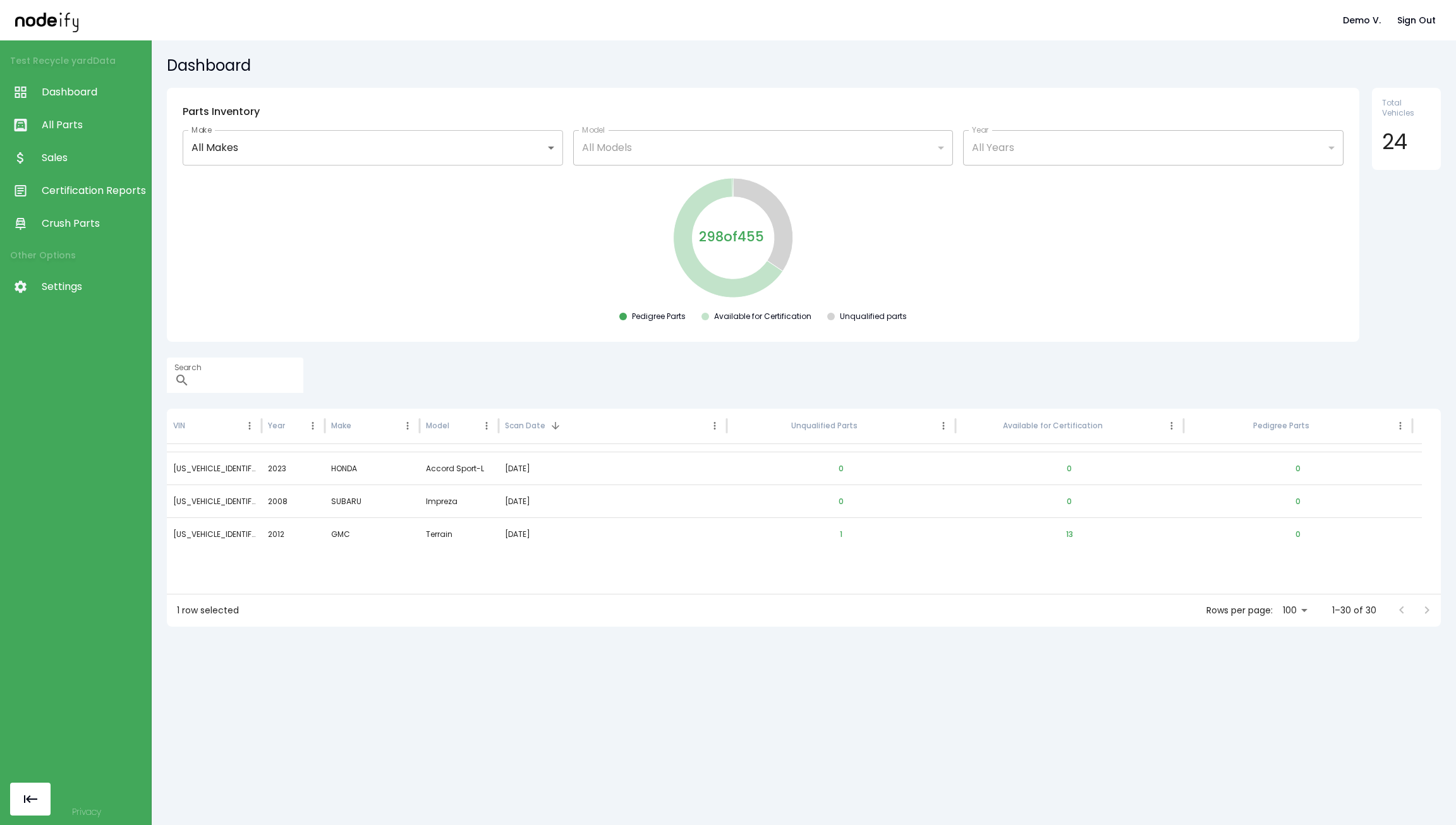
scroll to position [0, 0]
click at [93, 210] on link "Crush Parts" at bounding box center [75, 223] width 151 height 33
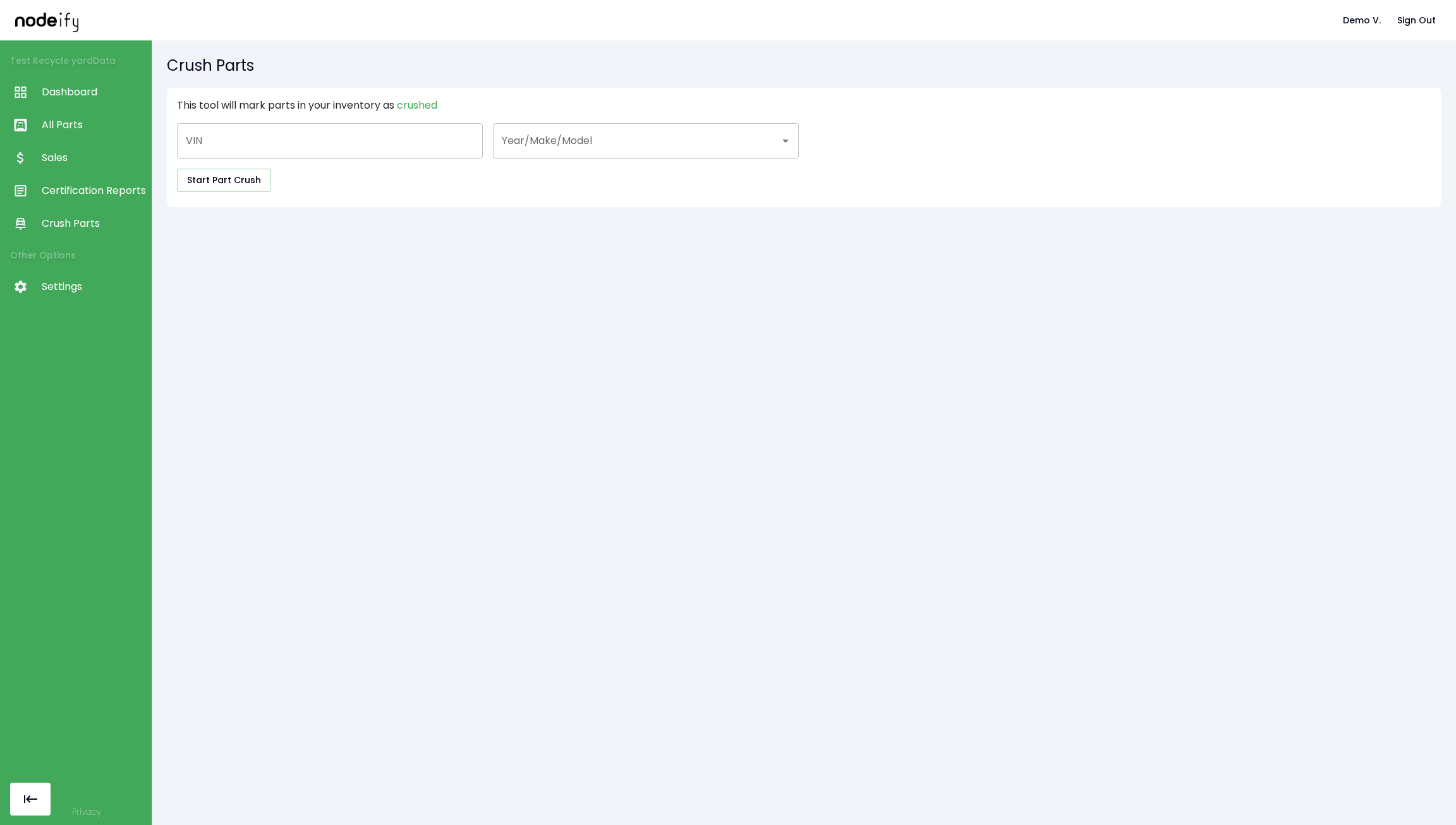
click at [307, 145] on input "VIN" at bounding box center [330, 141] width 306 height 35
paste input "**********"
type input "**********"
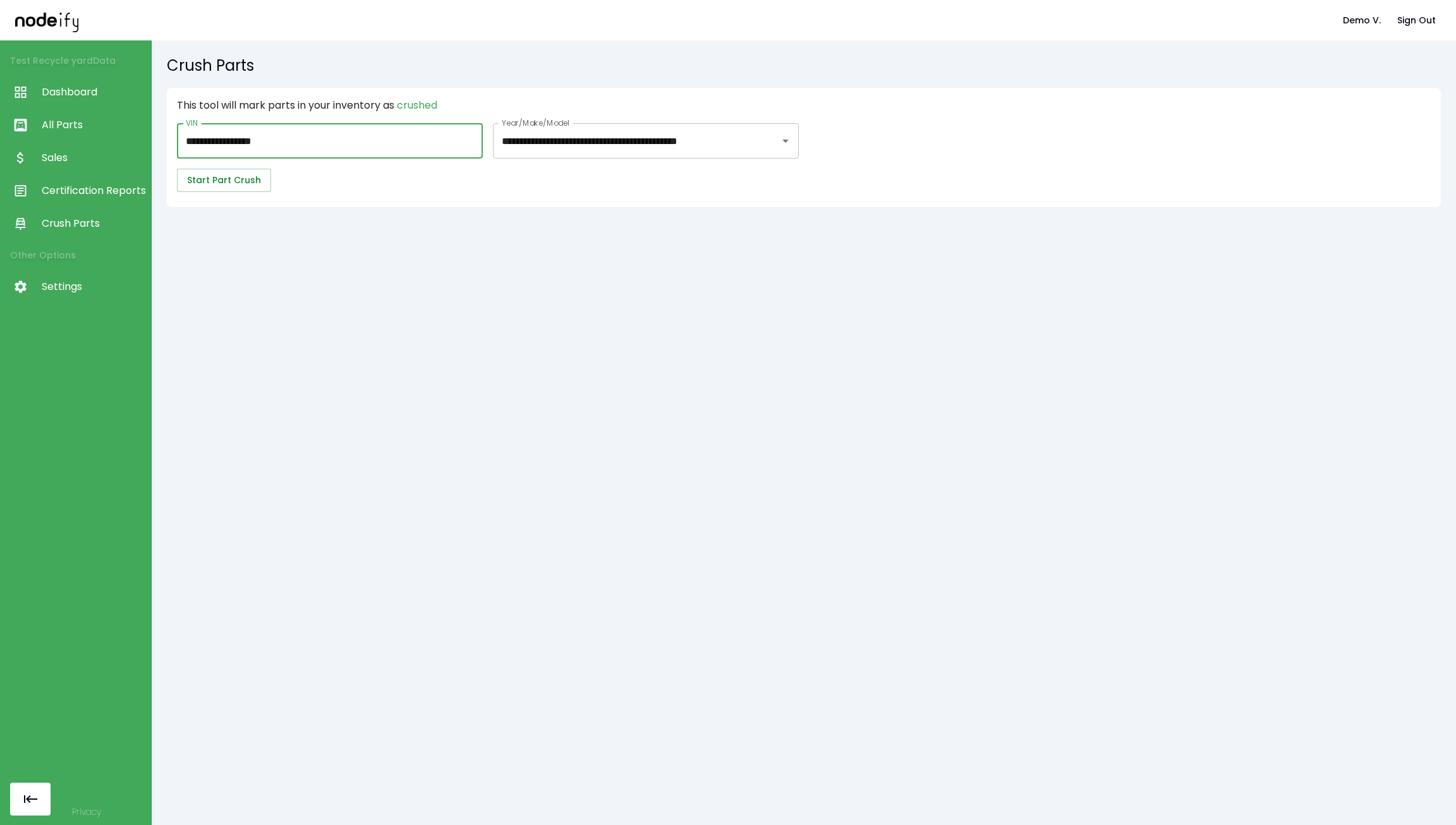
click at [211, 185] on button "Start Part Crush" at bounding box center [224, 180] width 94 height 23
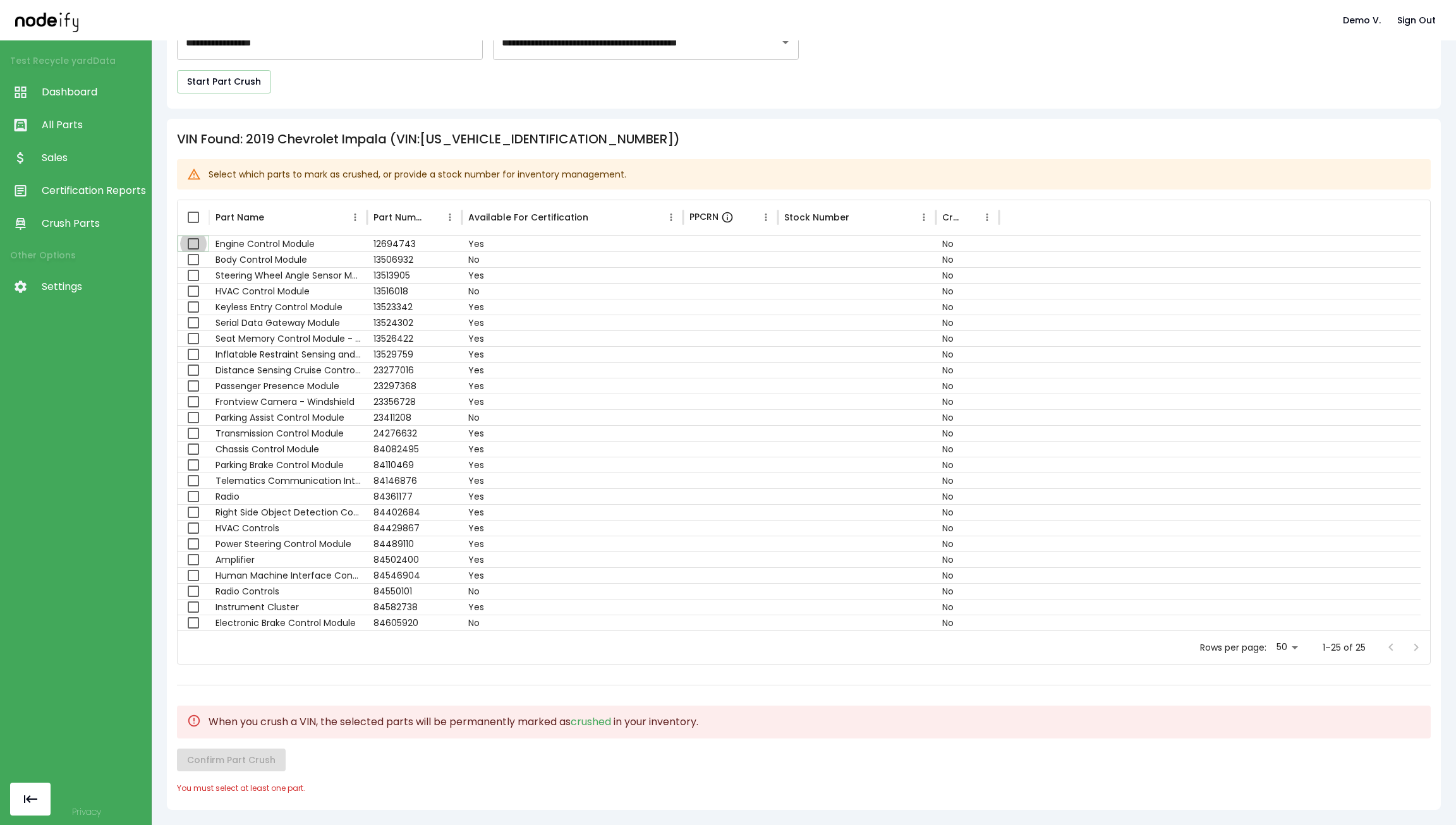
scroll to position [75, 0]
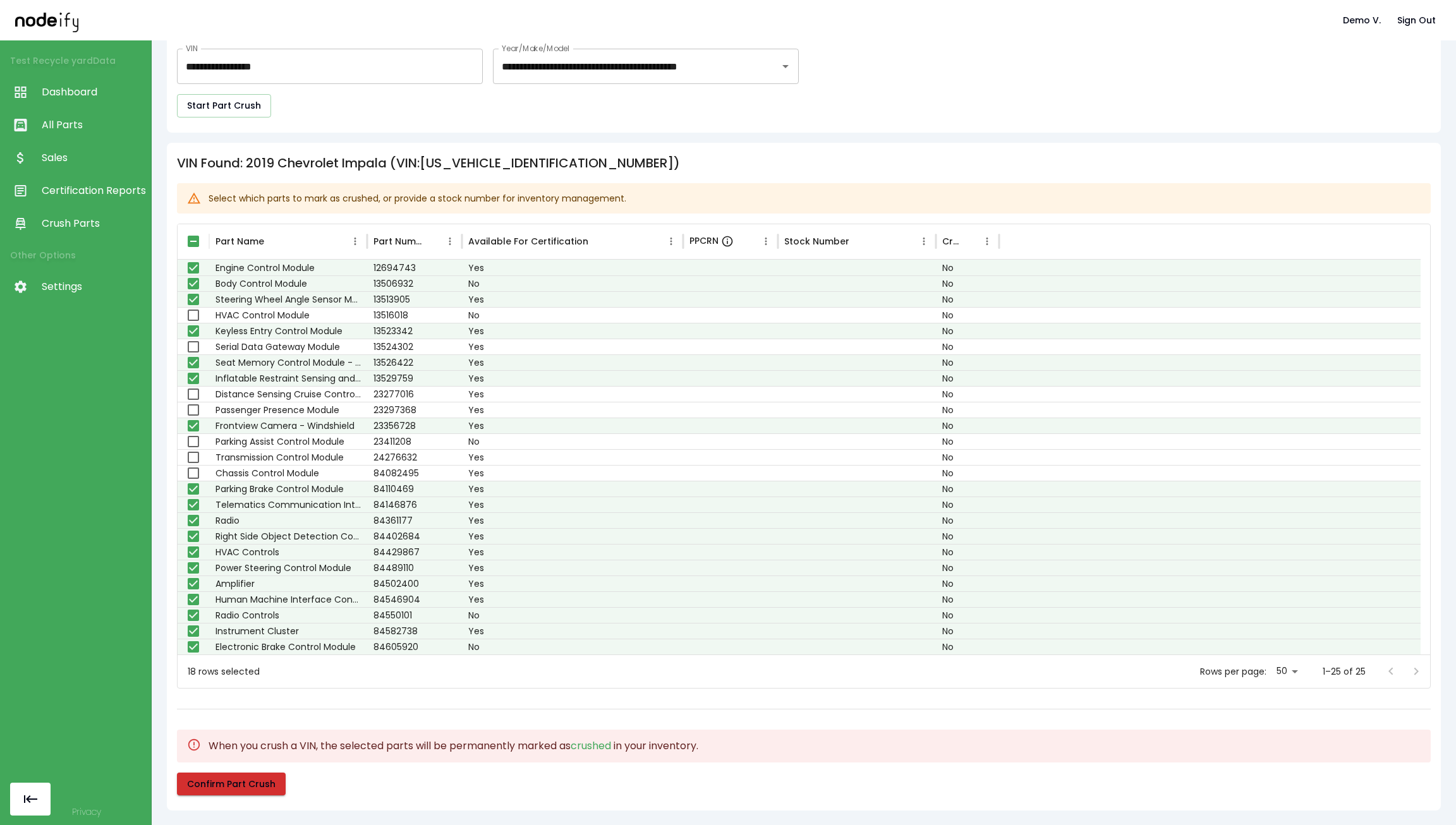
click at [87, 112] on link "All Parts" at bounding box center [75, 125] width 151 height 33
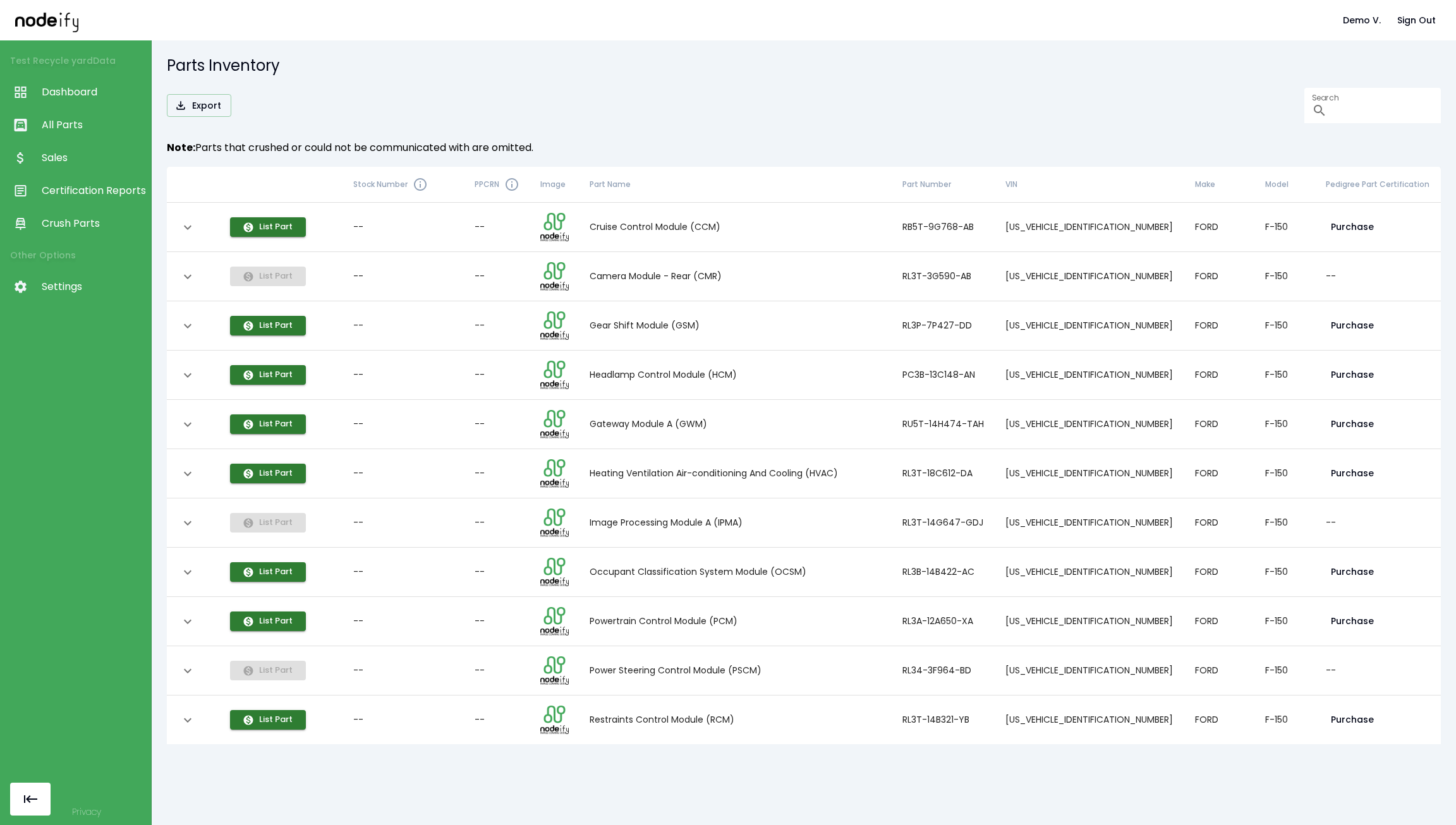
click at [94, 92] on span "Dashboard" at bounding box center [93, 93] width 103 height 15
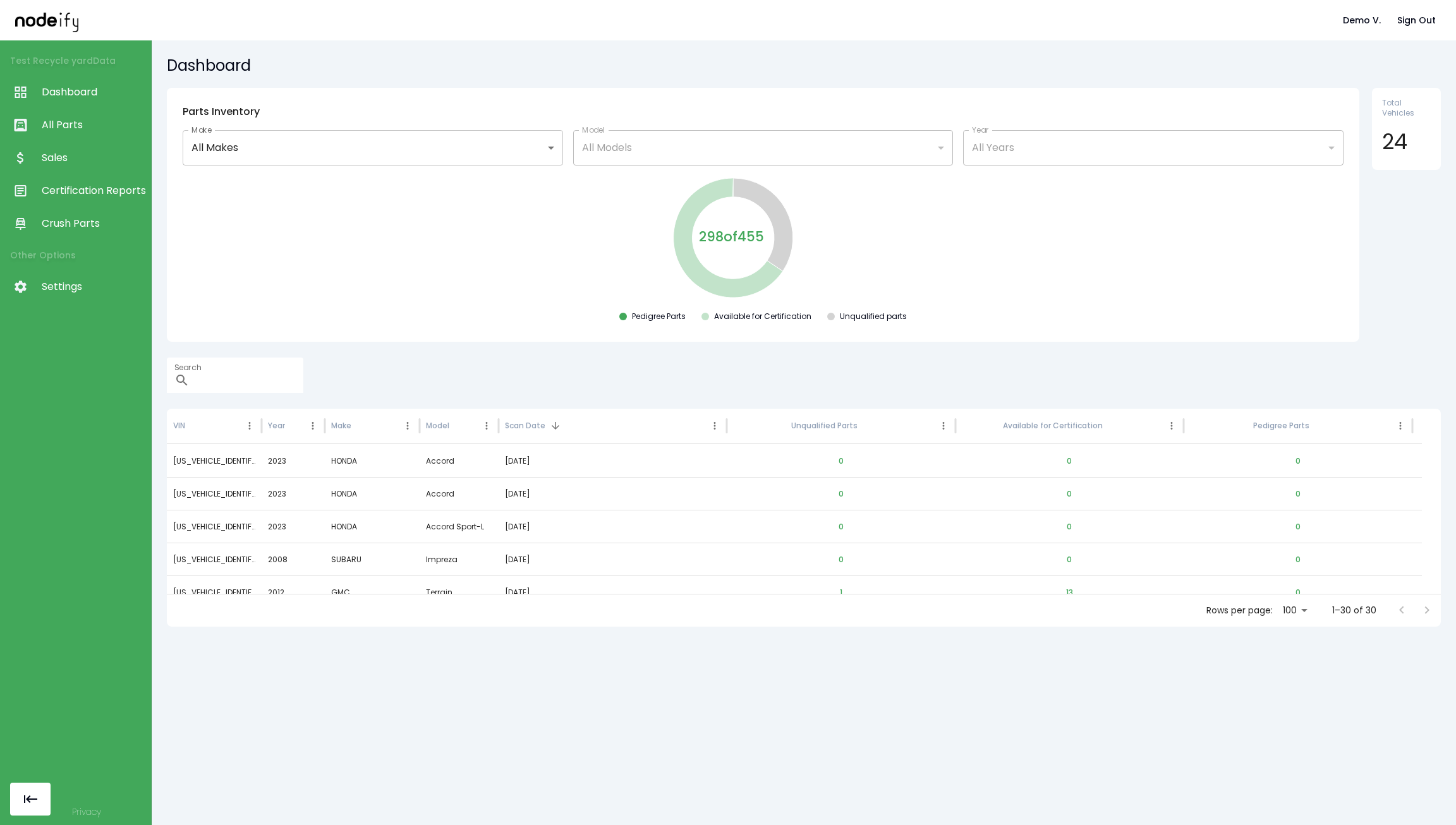
click at [85, 117] on link "All Parts" at bounding box center [75, 125] width 151 height 33
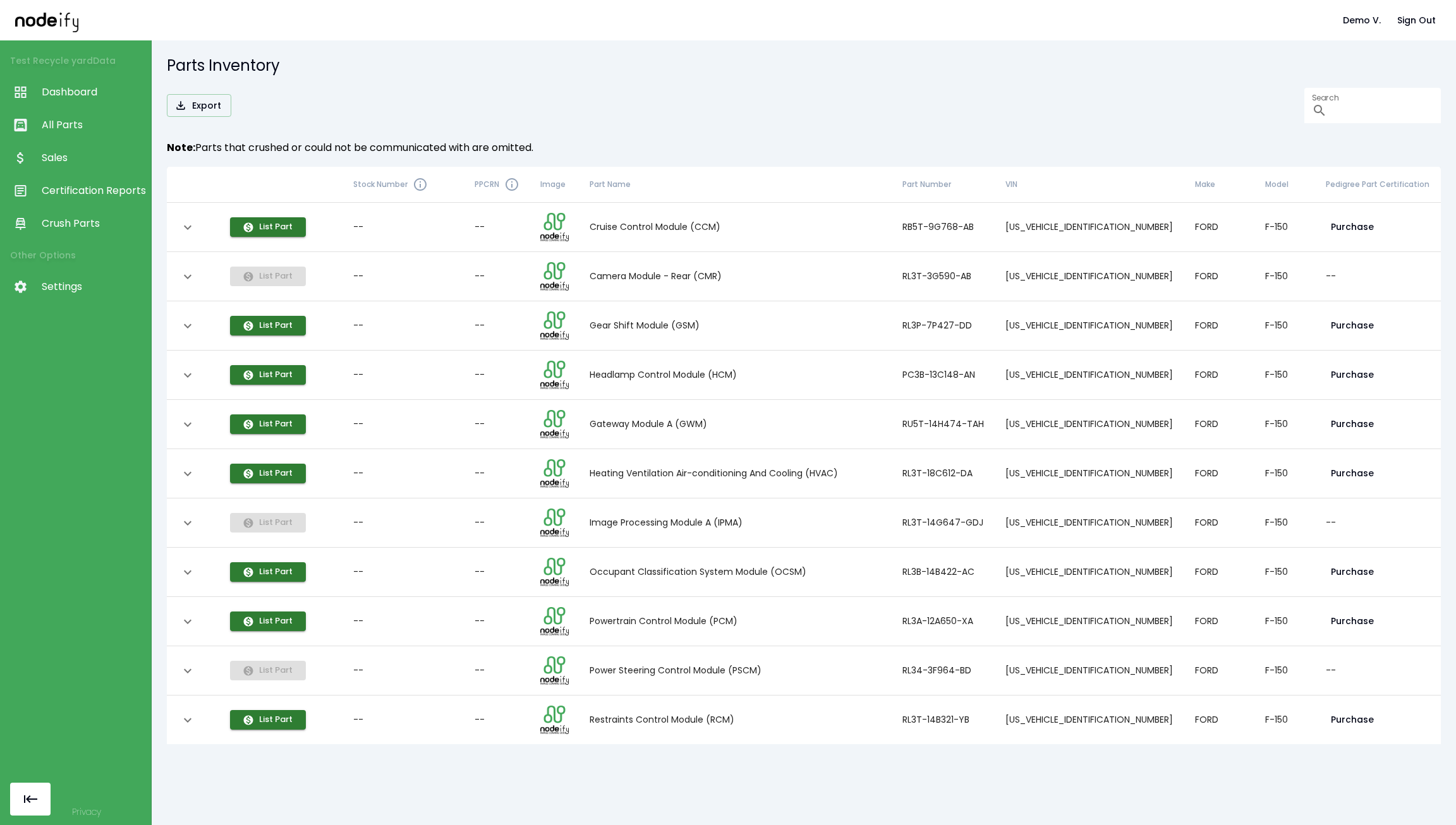
click at [106, 166] on link "Sales" at bounding box center [75, 157] width 151 height 33
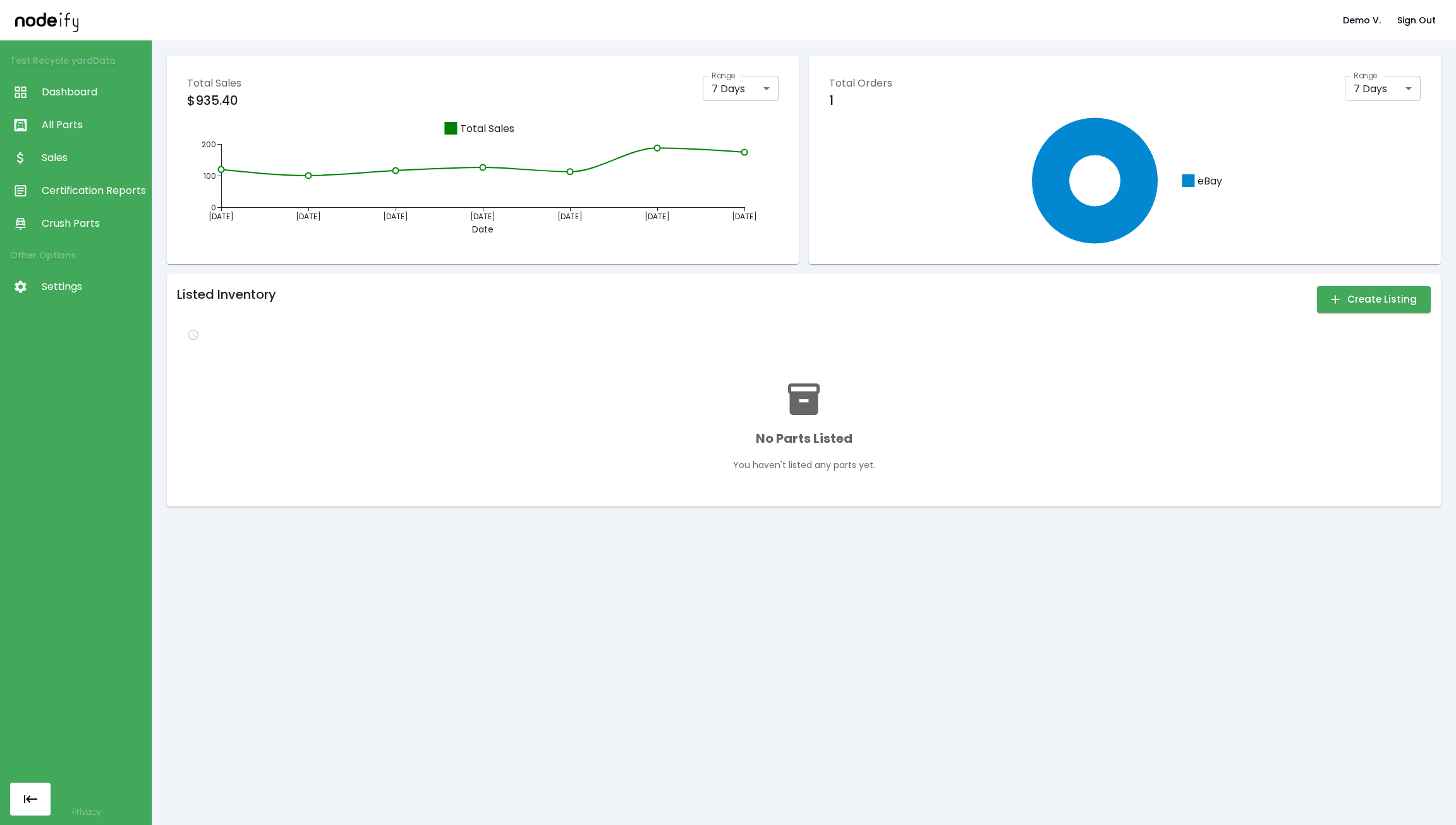
click at [88, 129] on span "All Parts" at bounding box center [93, 125] width 103 height 15
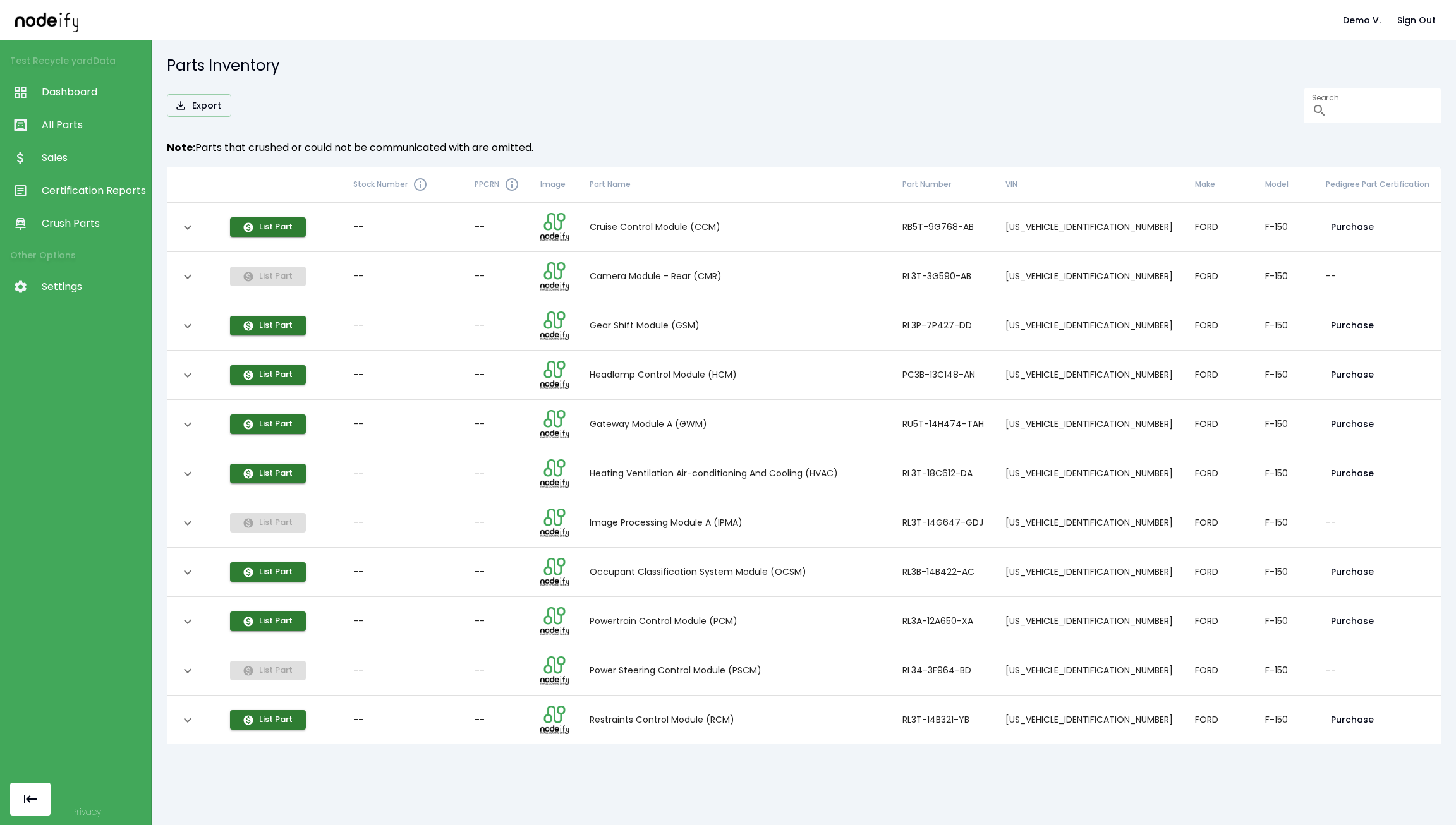
click at [261, 247] on td "List Part" at bounding box center [281, 227] width 123 height 49
click at [265, 237] on td "List Part" at bounding box center [281, 227] width 123 height 49
click at [269, 228] on button "List Part" at bounding box center [268, 227] width 76 height 19
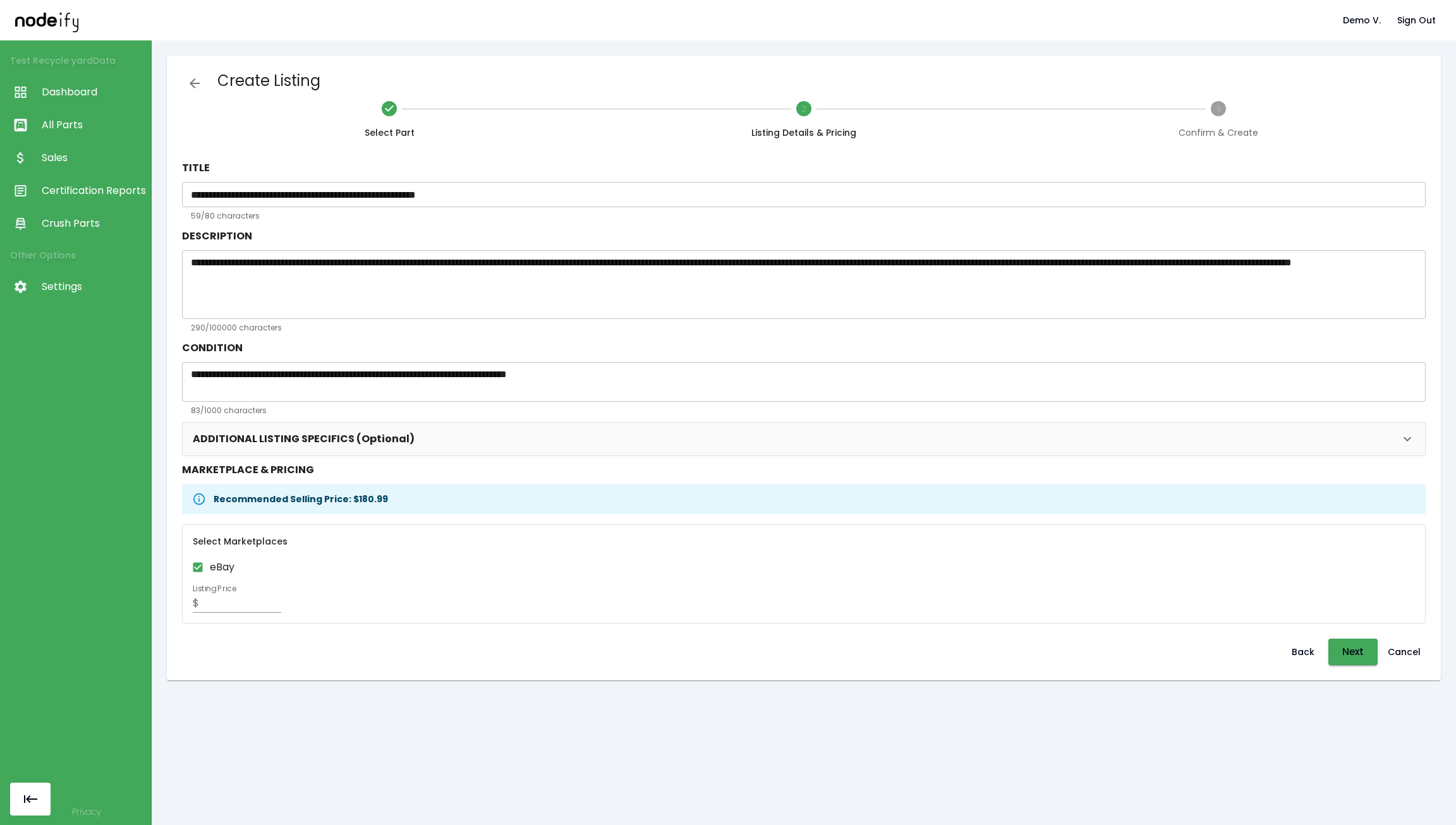
click at [89, 132] on link "All Parts" at bounding box center [75, 125] width 151 height 33
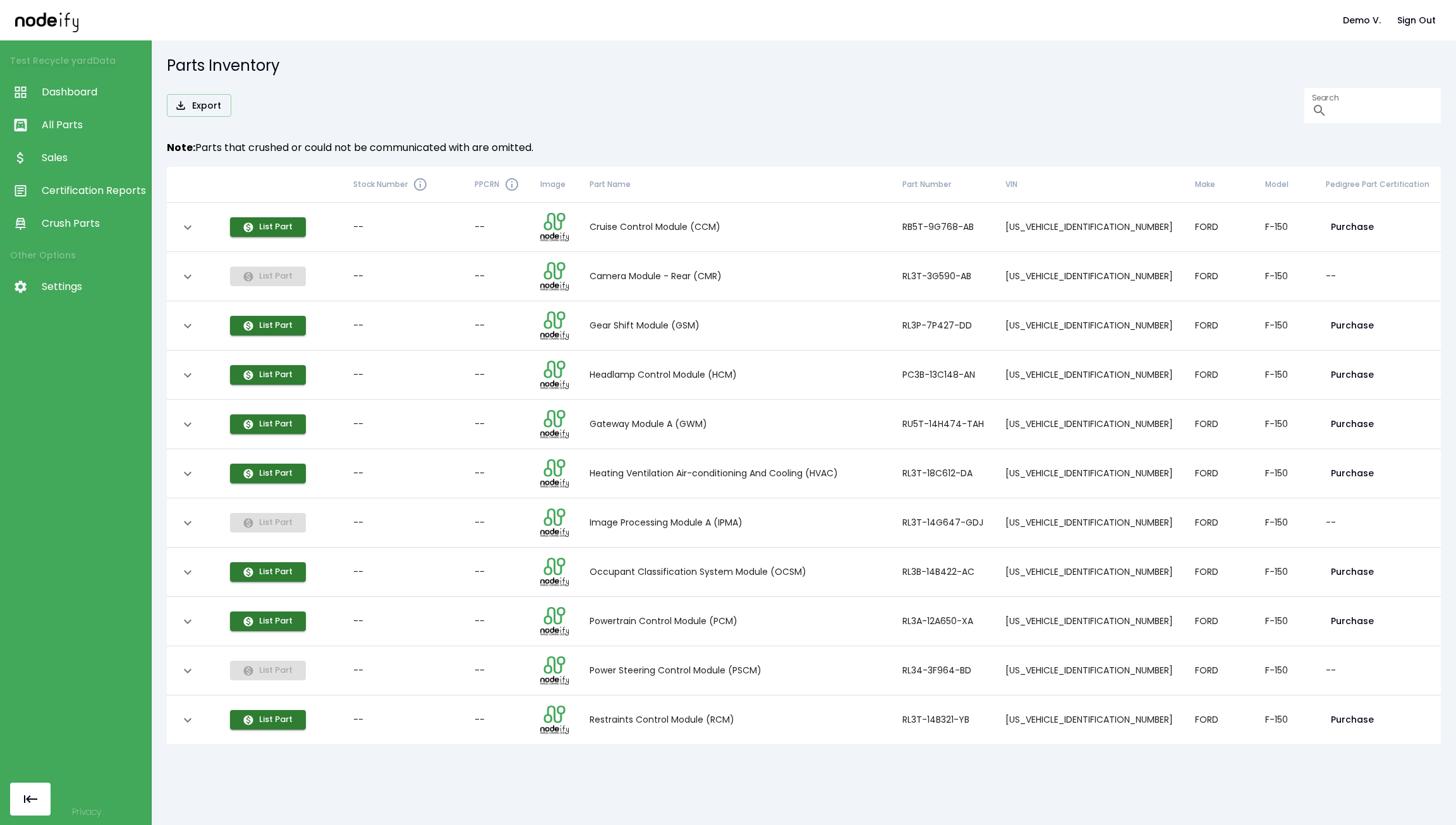
click at [192, 225] on icon "expand row" at bounding box center [188, 227] width 15 height 15
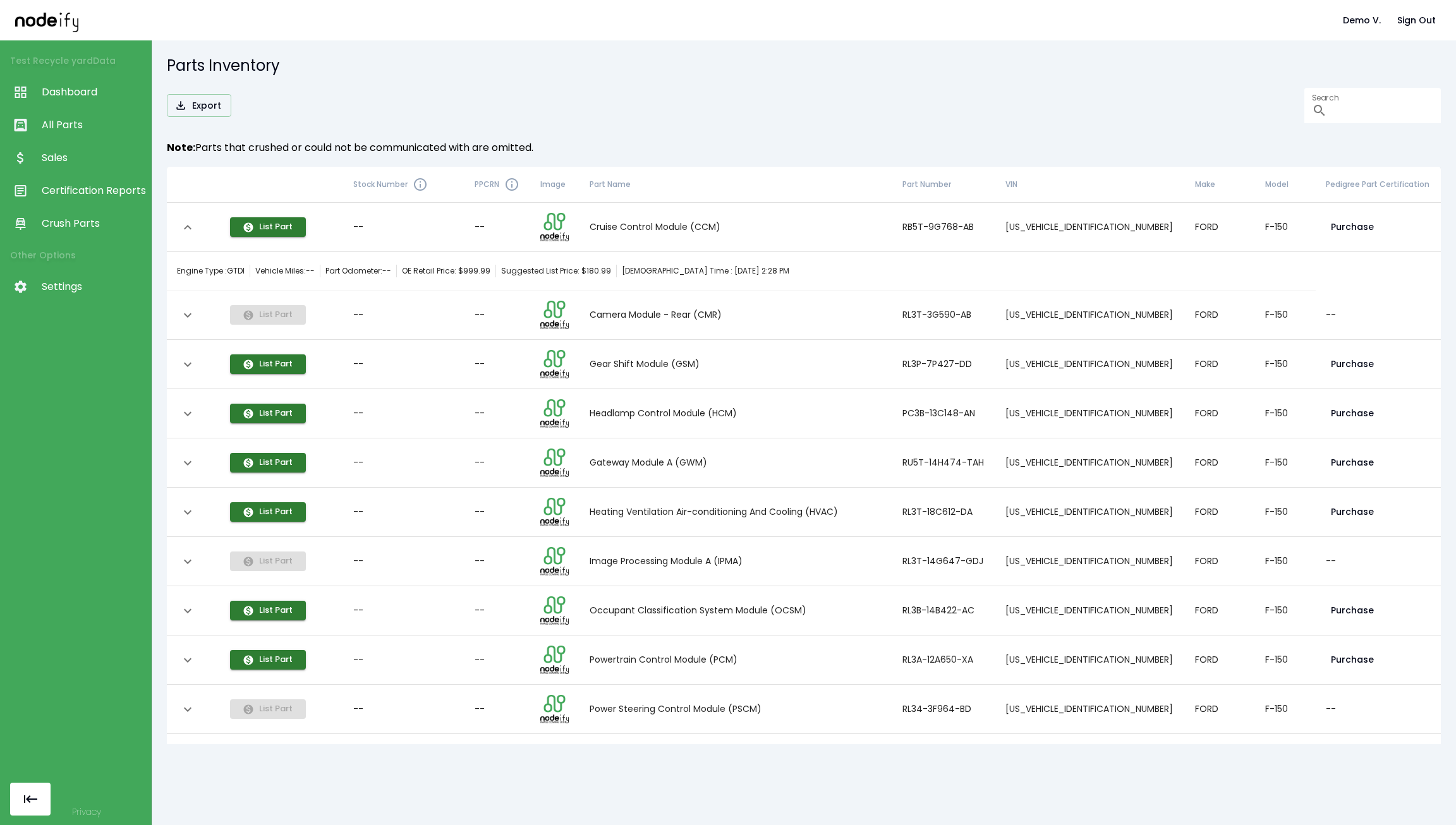
click at [192, 225] on icon "expand row" at bounding box center [188, 227] width 15 height 15
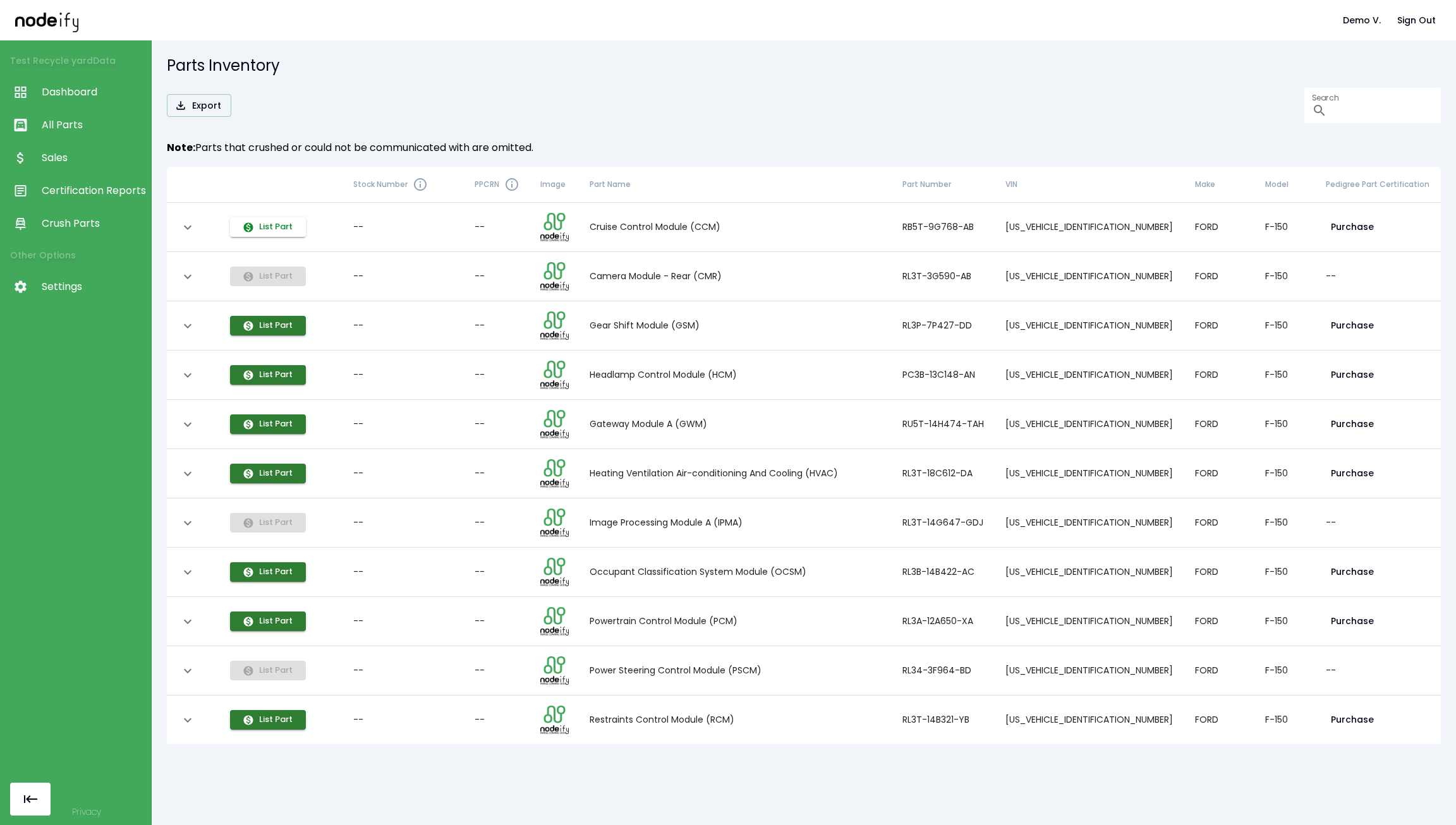
click at [278, 233] on button "List Part" at bounding box center [268, 227] width 76 height 19
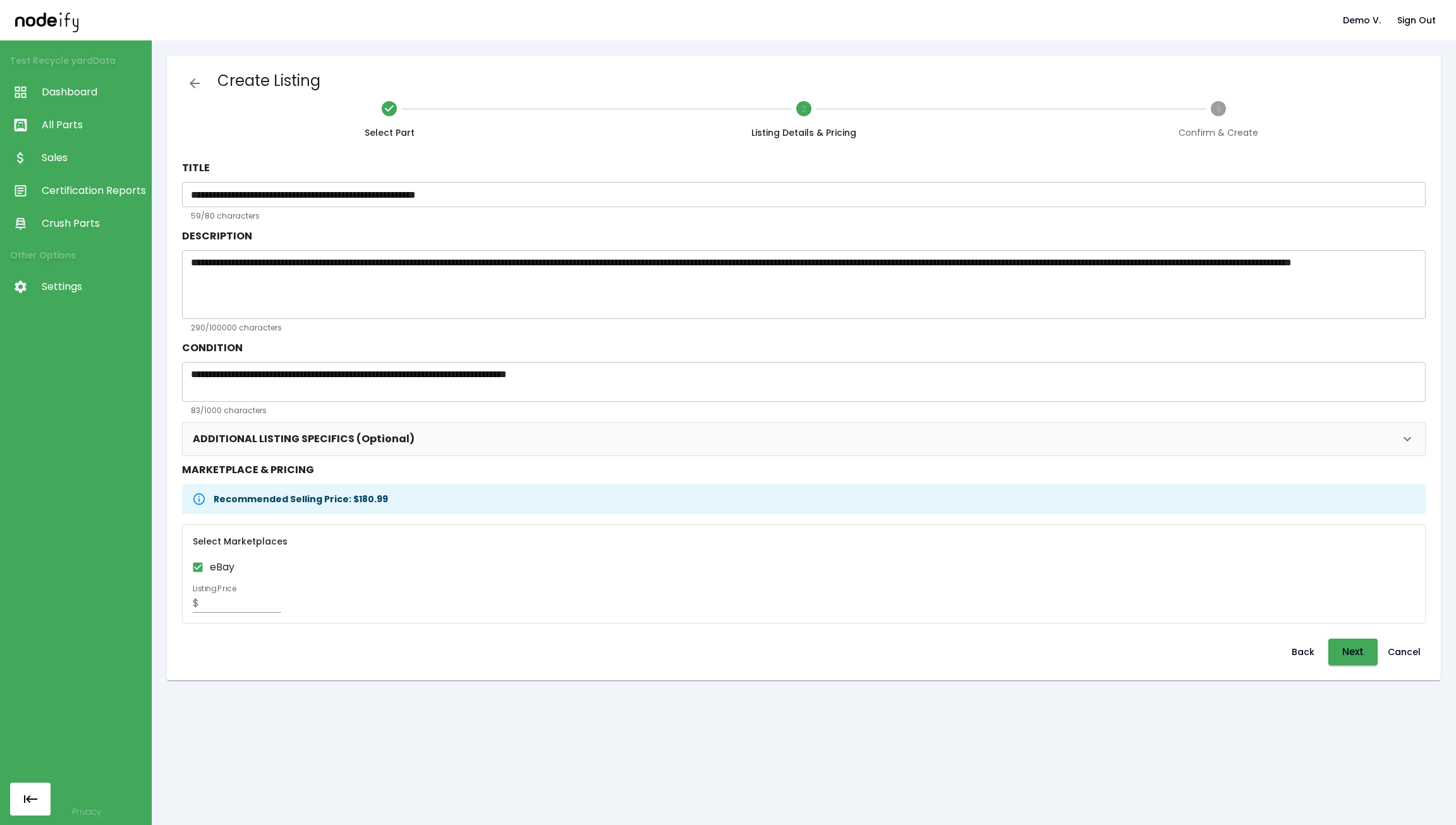
click at [81, 131] on span "All Parts" at bounding box center [93, 125] width 103 height 15
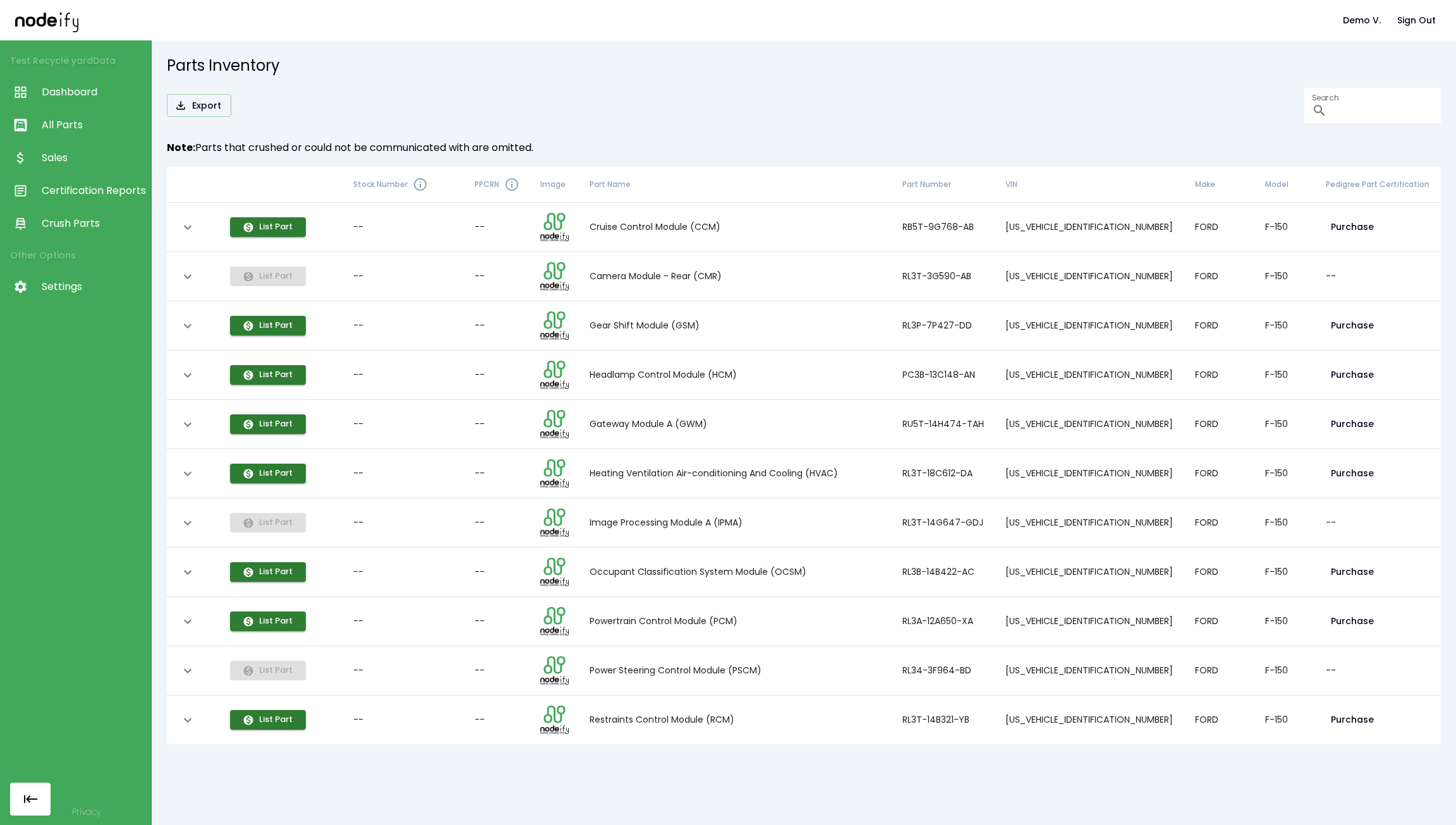
click at [364, 58] on h5 "Parts Inventory" at bounding box center [804, 65] width 1274 height 20
click at [77, 291] on span "Settings" at bounding box center [93, 287] width 103 height 15
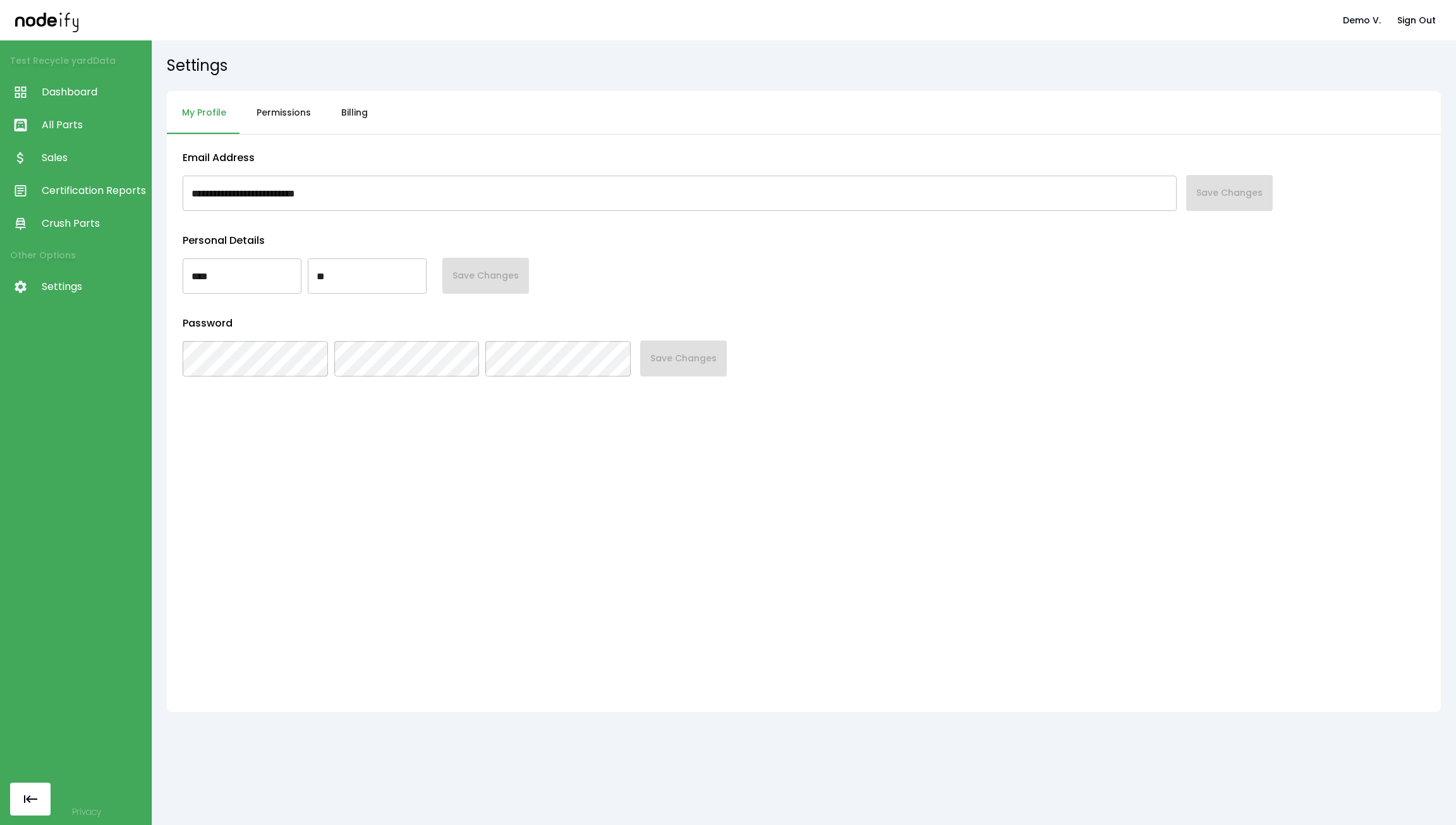
click at [301, 116] on button "Permissions" at bounding box center [283, 113] width 85 height 44
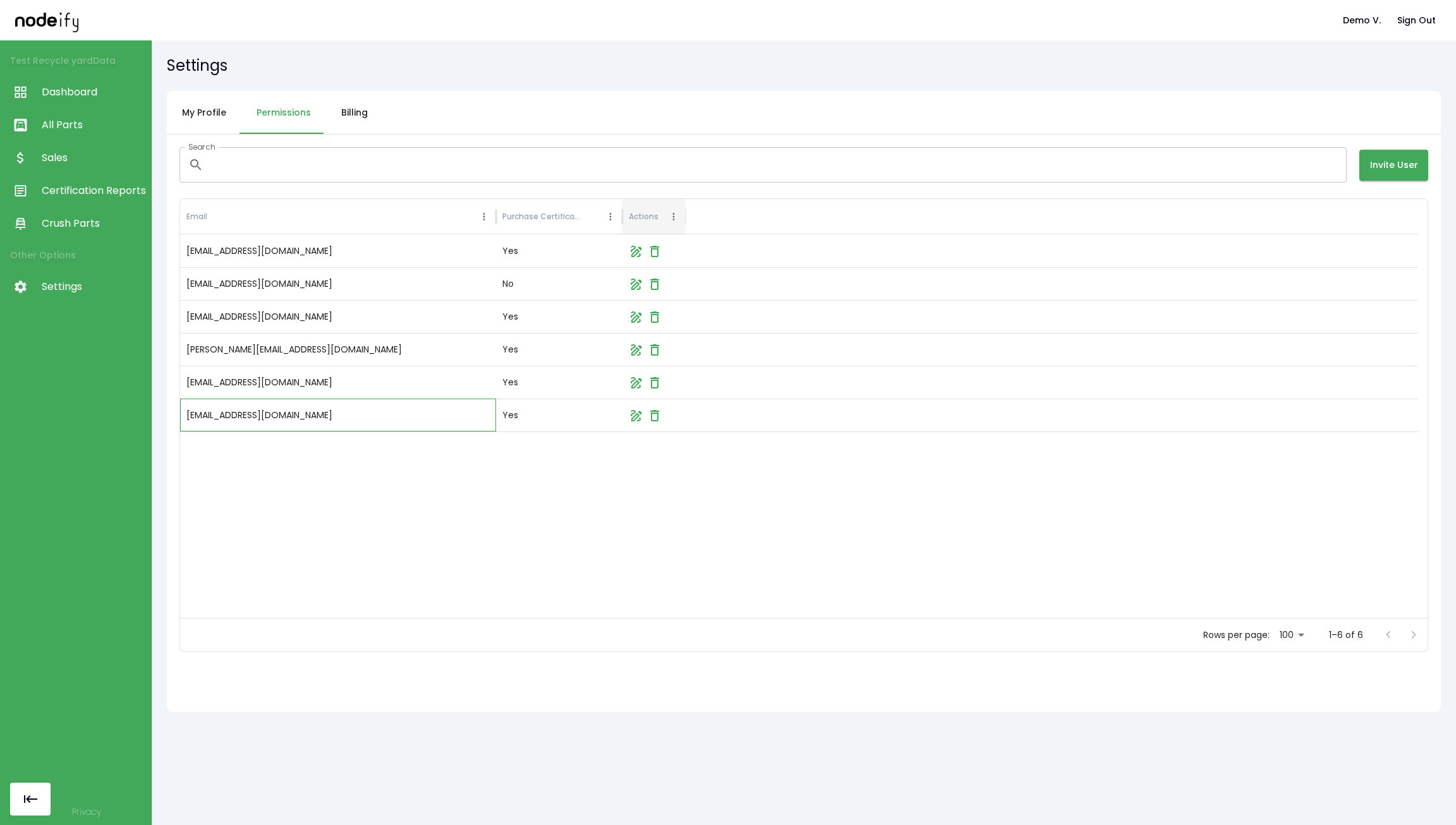
click at [363, 420] on div "mbrown+test@nodeify.us" at bounding box center [337, 414] width 316 height 33
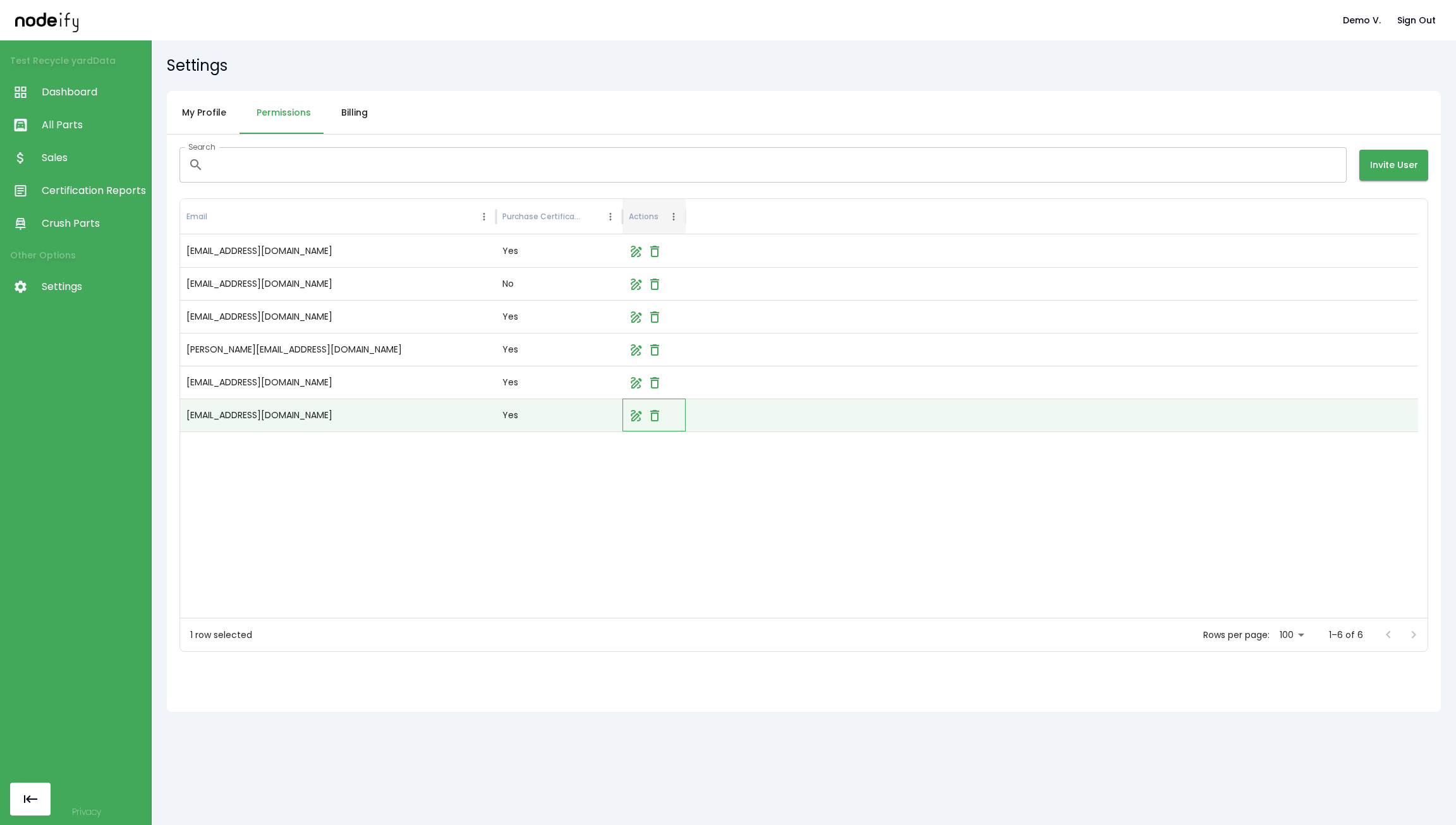
click at [634, 418] on icon at bounding box center [636, 416] width 15 height 15
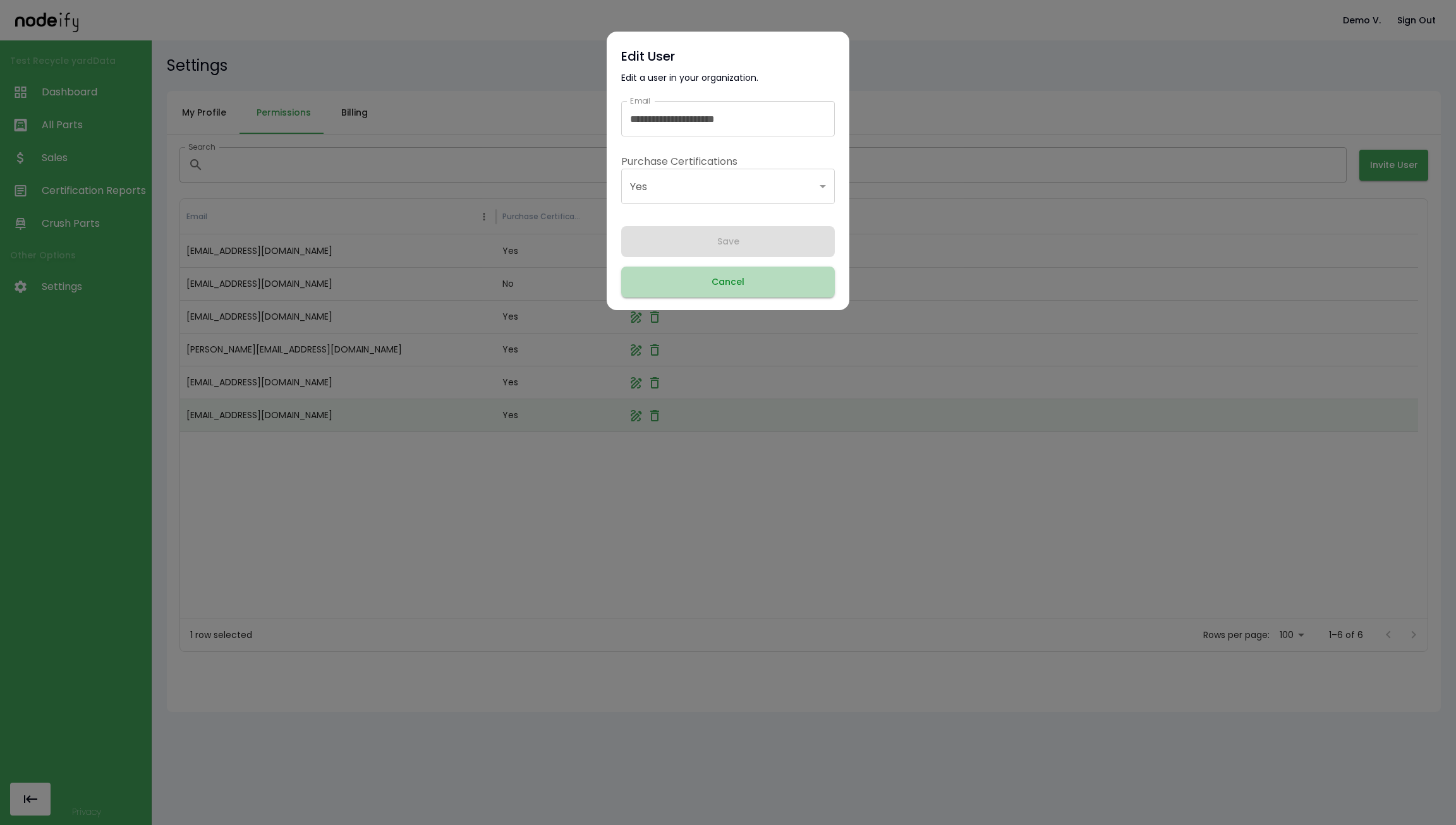
click at [795, 283] on button "Cancel" at bounding box center [728, 282] width 213 height 31
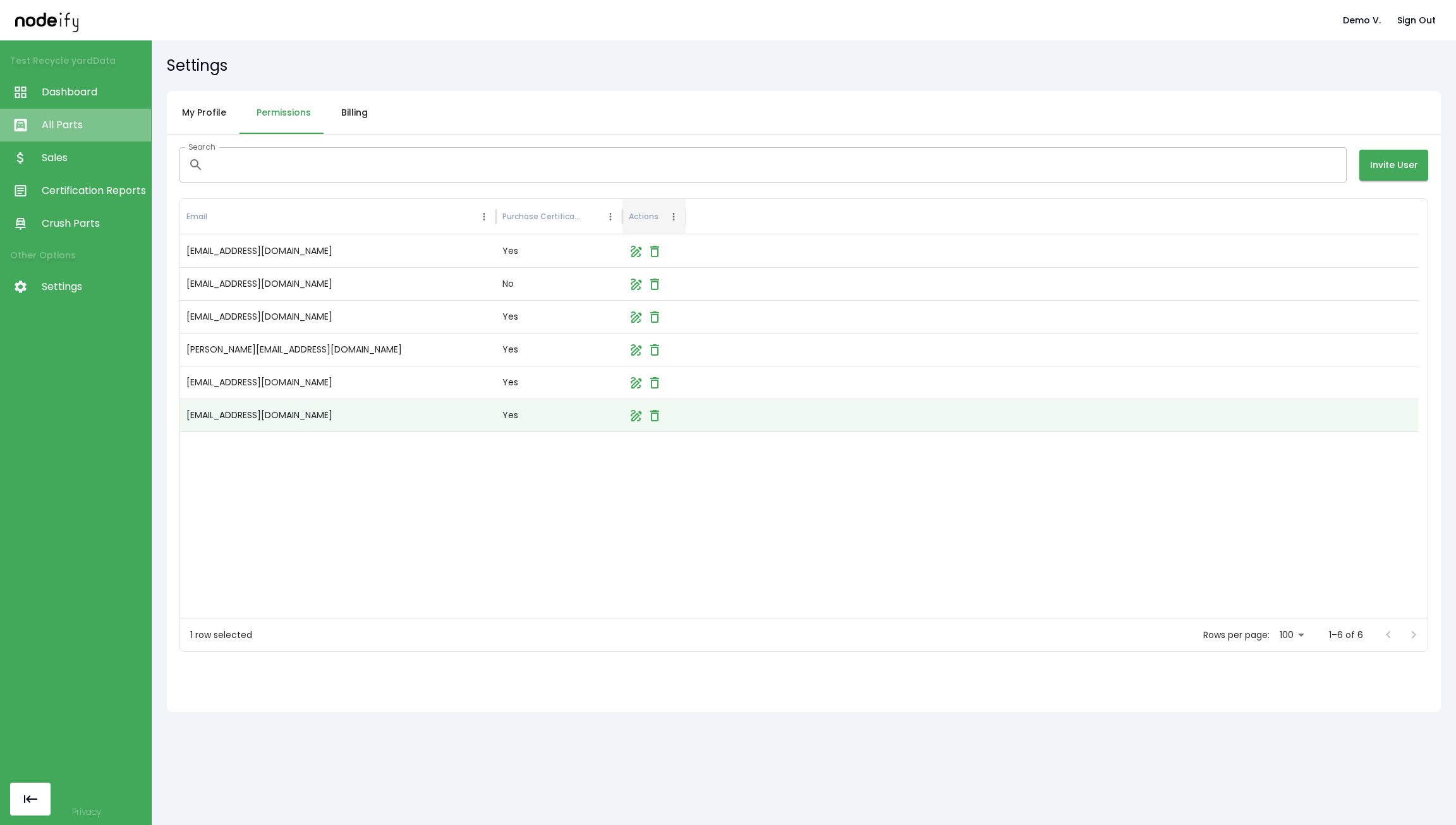
click at [62, 118] on span "All Parts" at bounding box center [93, 125] width 103 height 15
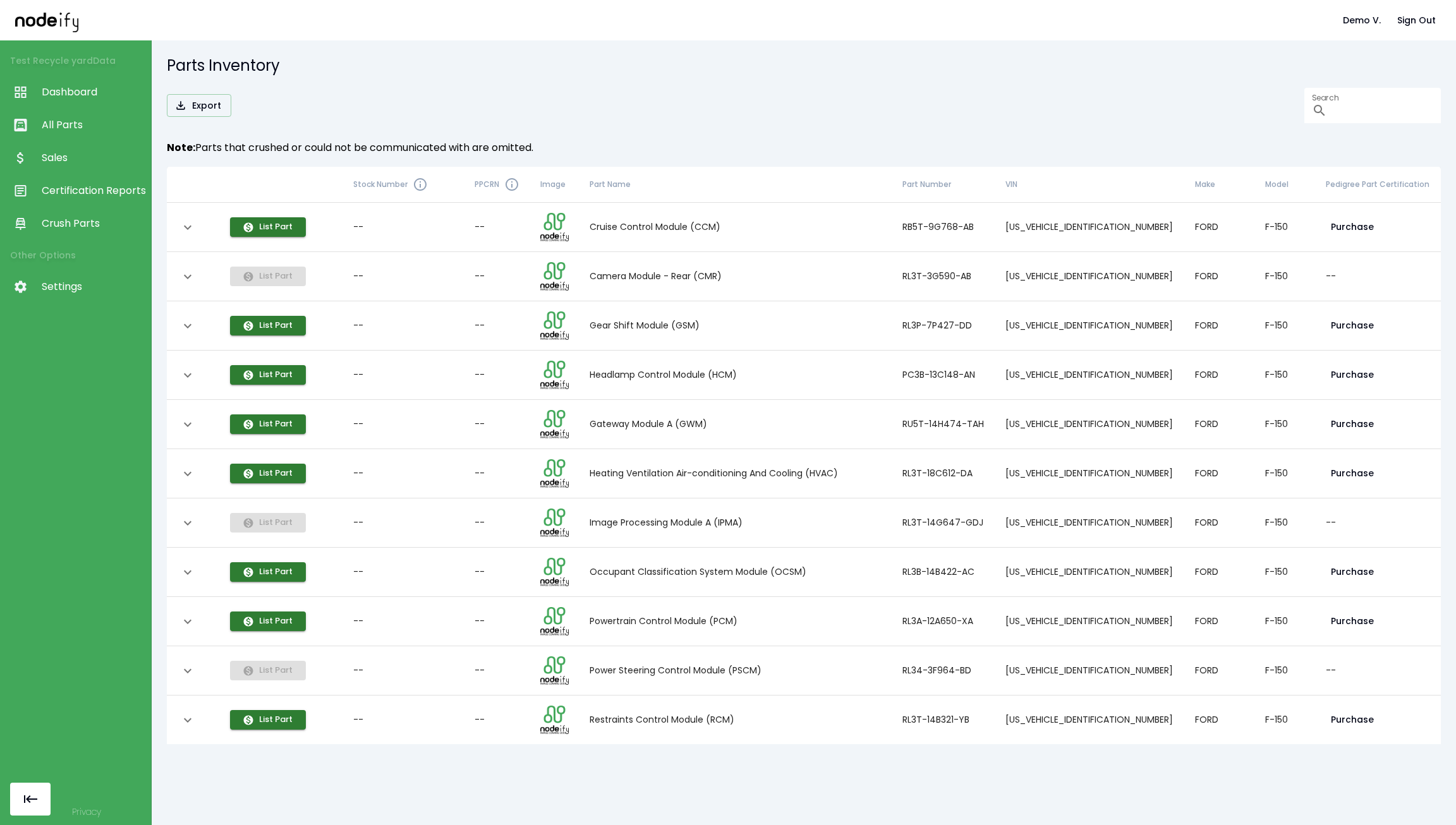
click at [20, 157] on icon at bounding box center [21, 158] width 6 height 12
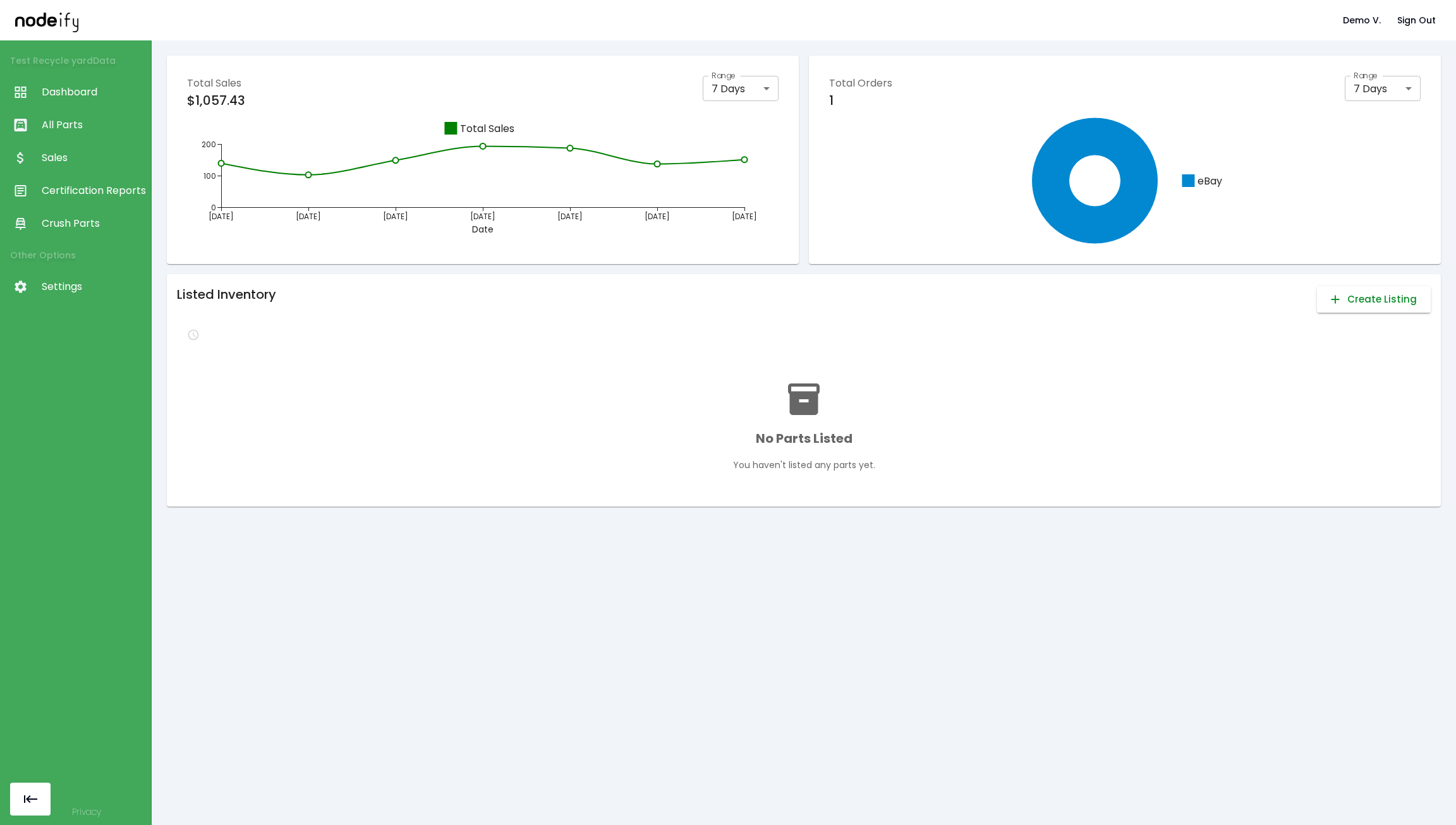
click at [1336, 294] on button "Create Listing" at bounding box center [1373, 299] width 114 height 26
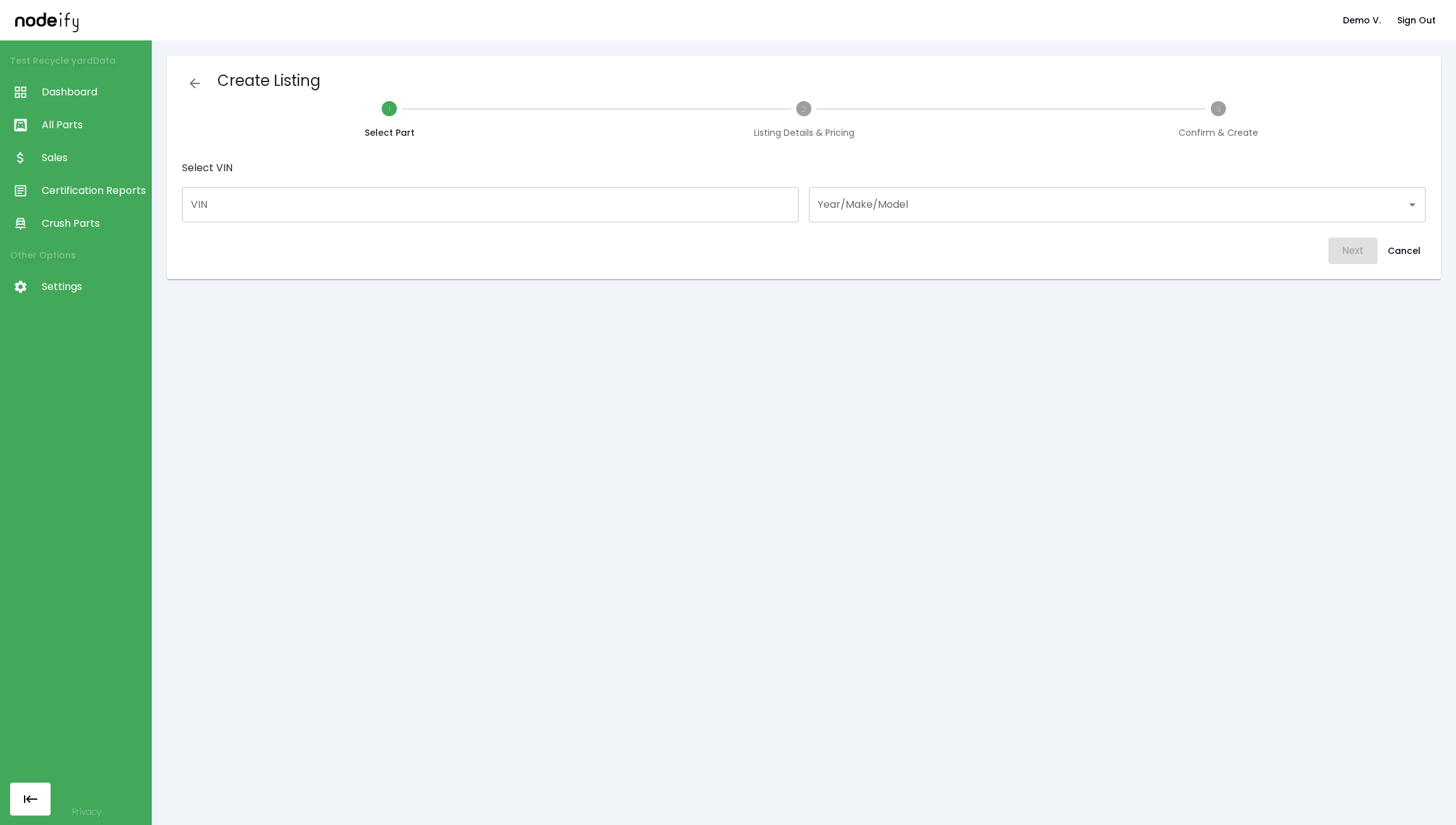
click at [589, 185] on div "Select VIN VIN VIN Year/Make/Model Year/Make/Model" at bounding box center [804, 191] width 1243 height 63
click at [551, 213] on input "VIN" at bounding box center [490, 204] width 616 height 35
paste input "**********"
type input "**********"
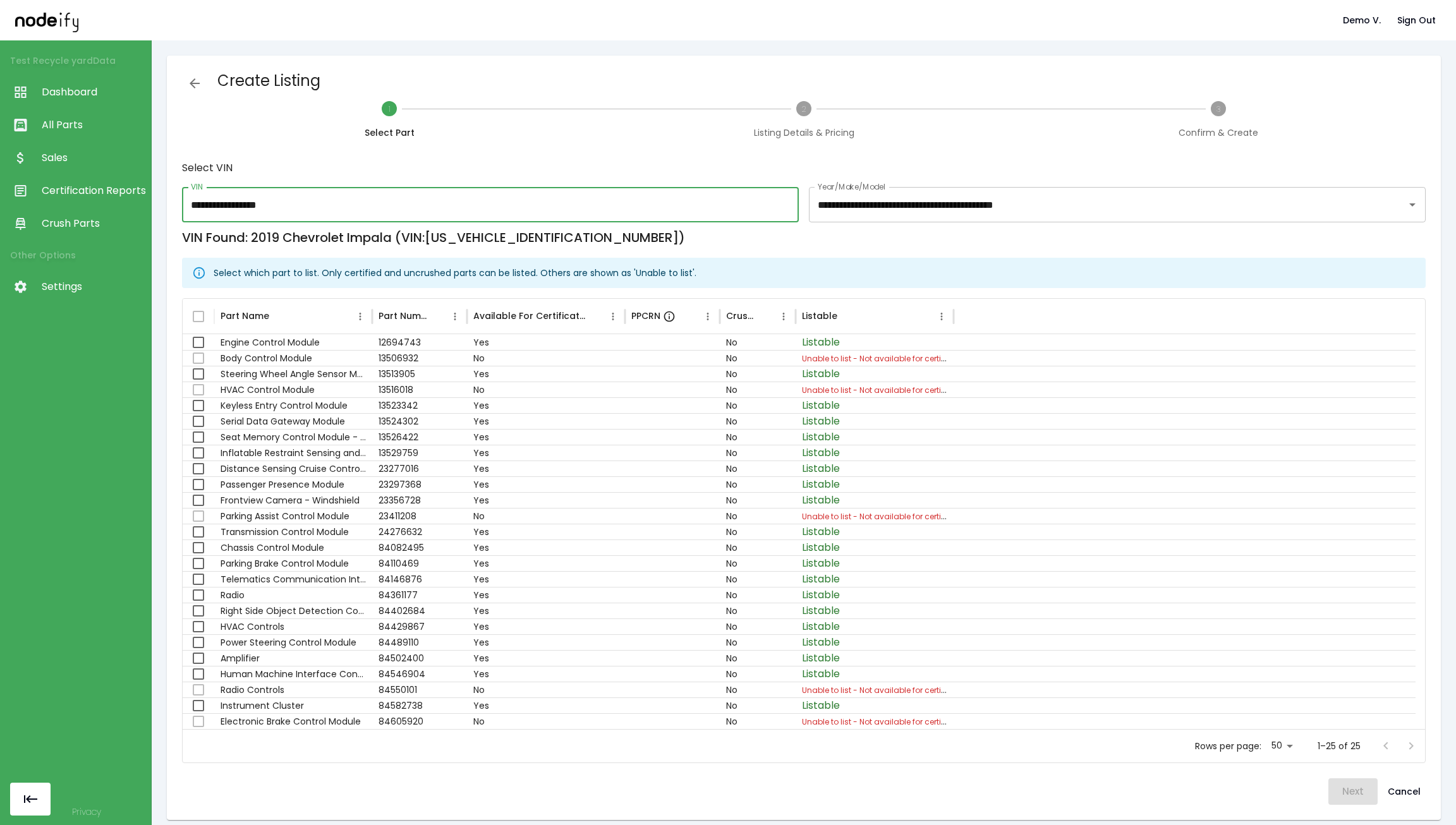
scroll to position [10, 0]
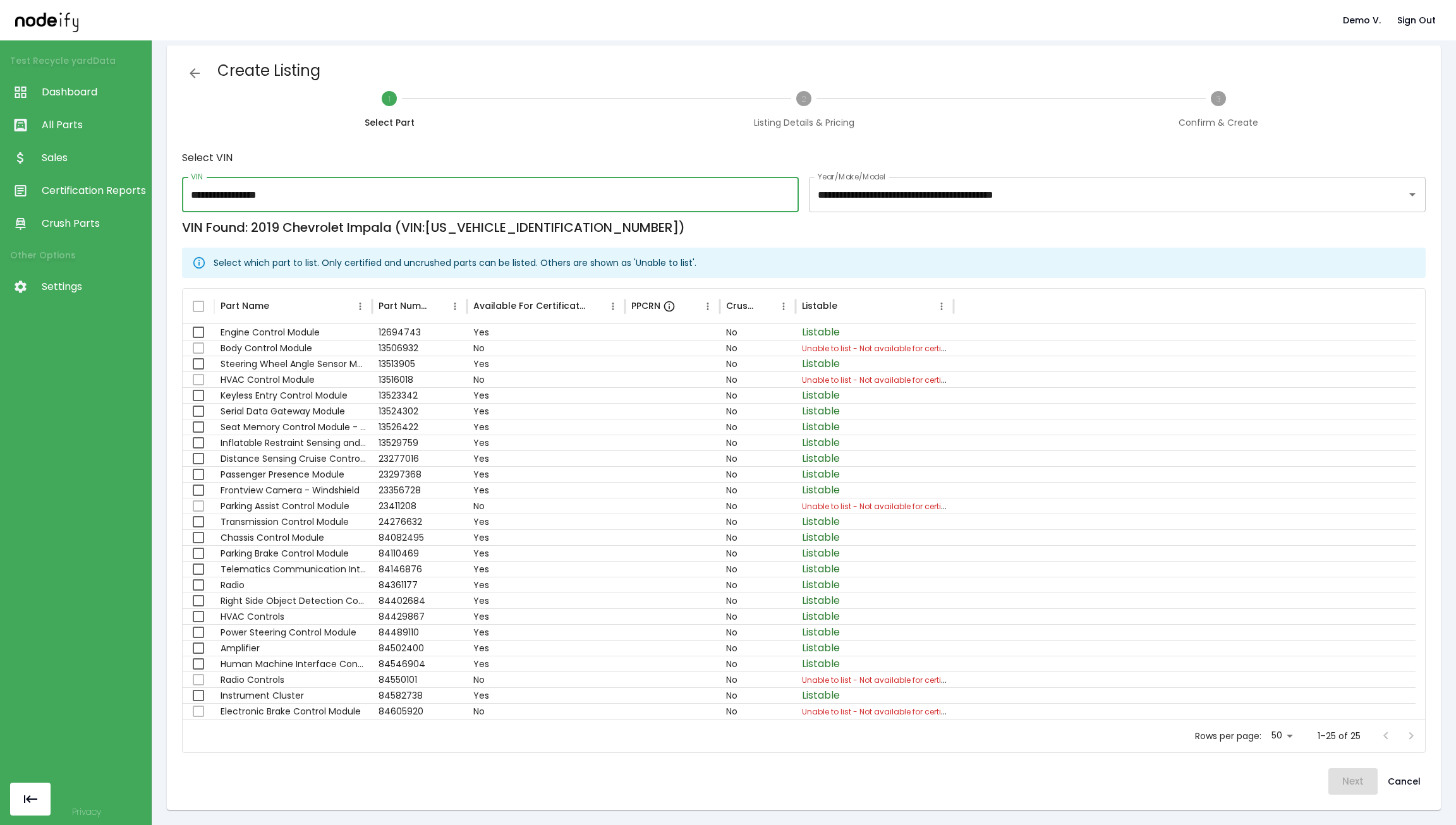
type input "**********"
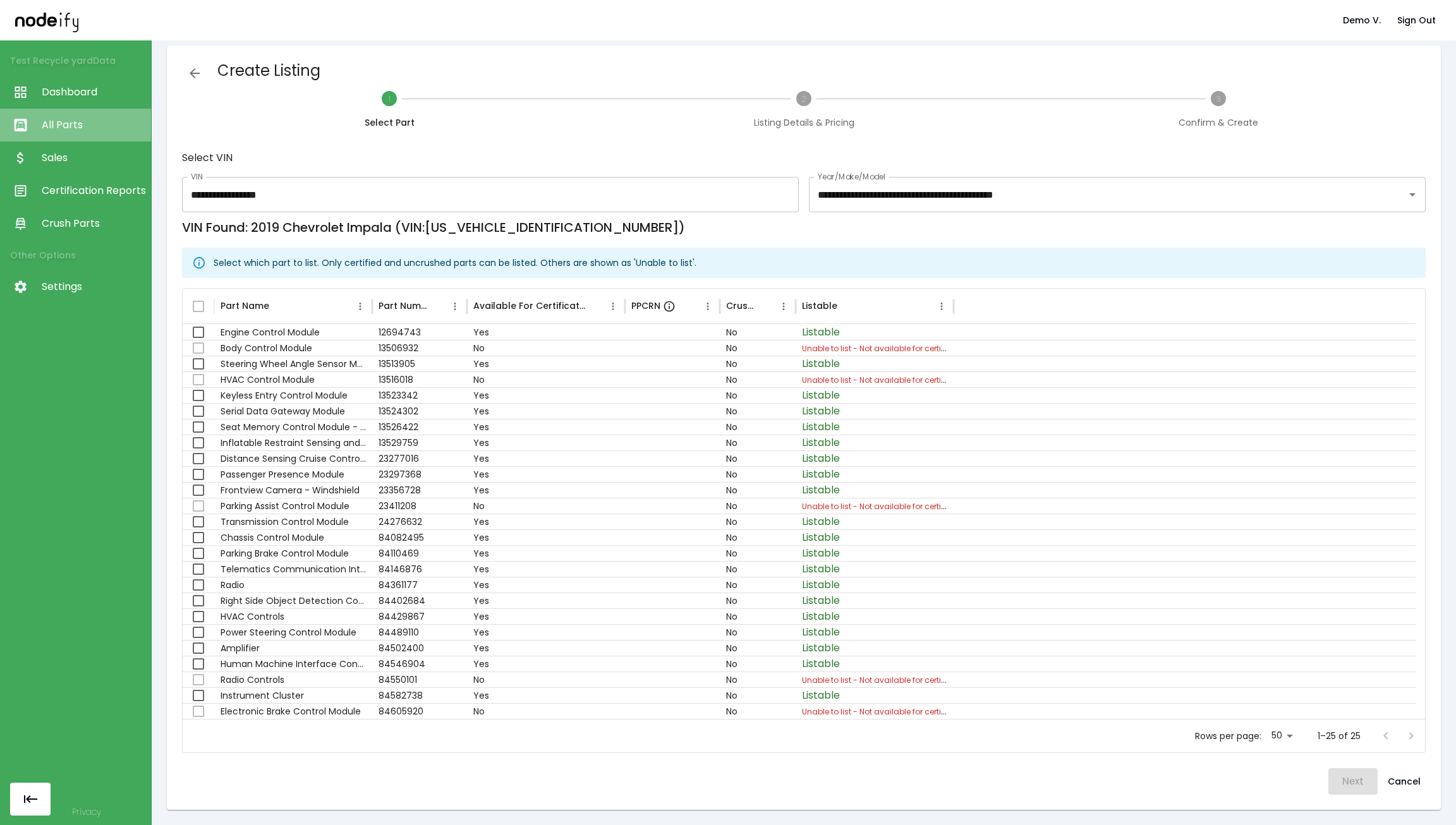
click at [105, 120] on span "All Parts" at bounding box center [93, 125] width 103 height 15
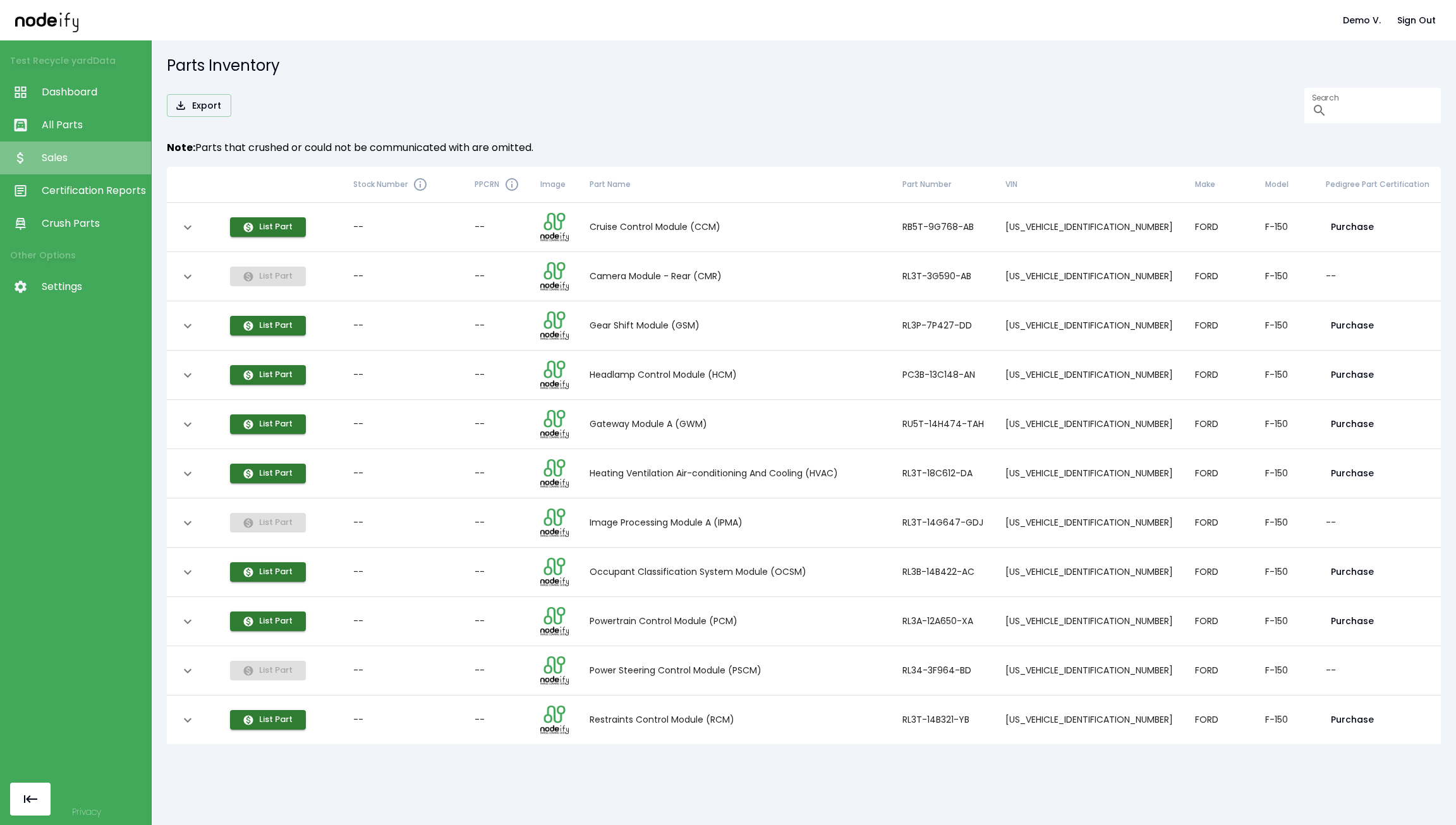
click at [61, 164] on span "Sales" at bounding box center [93, 158] width 103 height 15
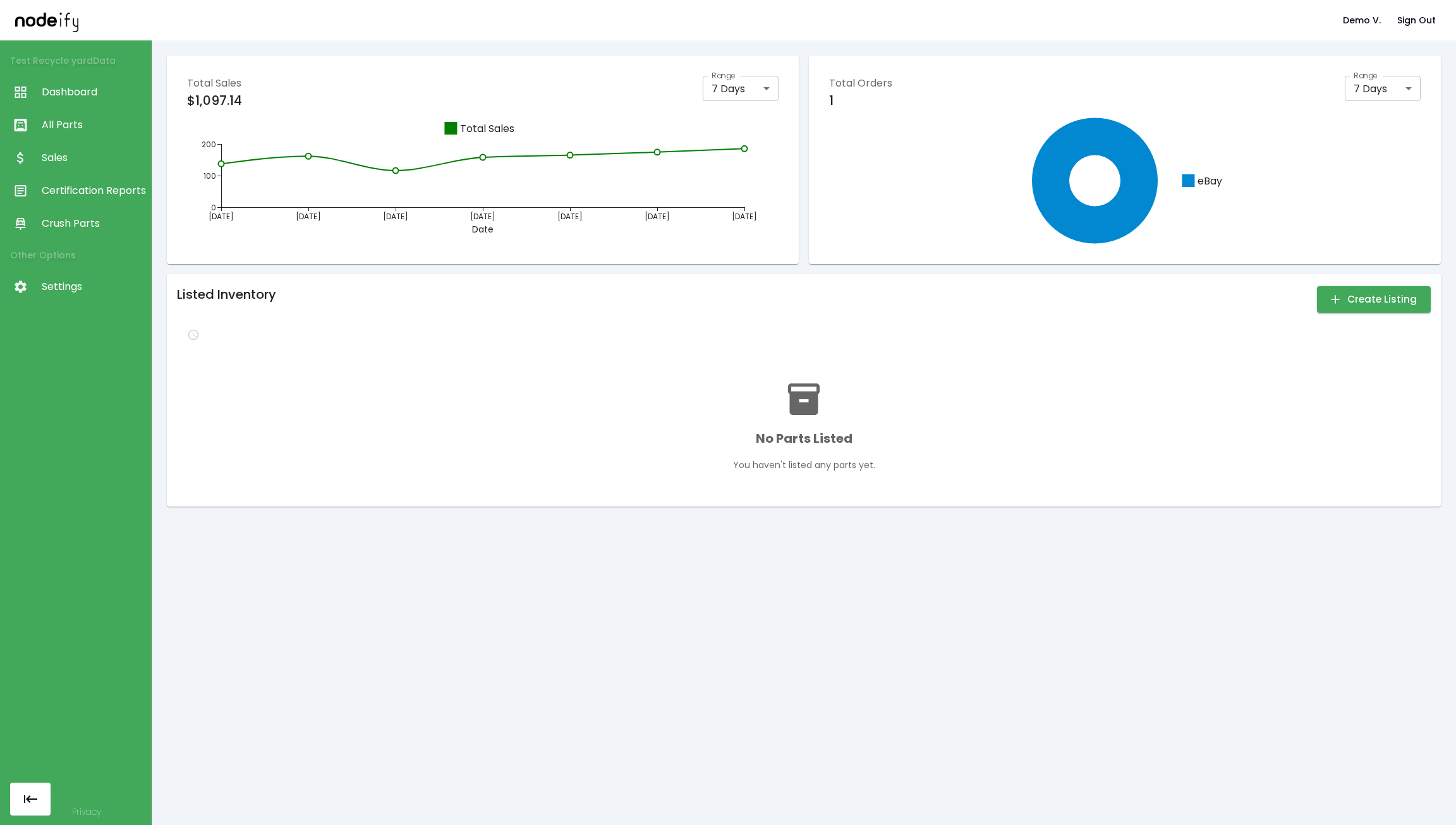
click at [71, 129] on span "All Parts" at bounding box center [93, 125] width 103 height 15
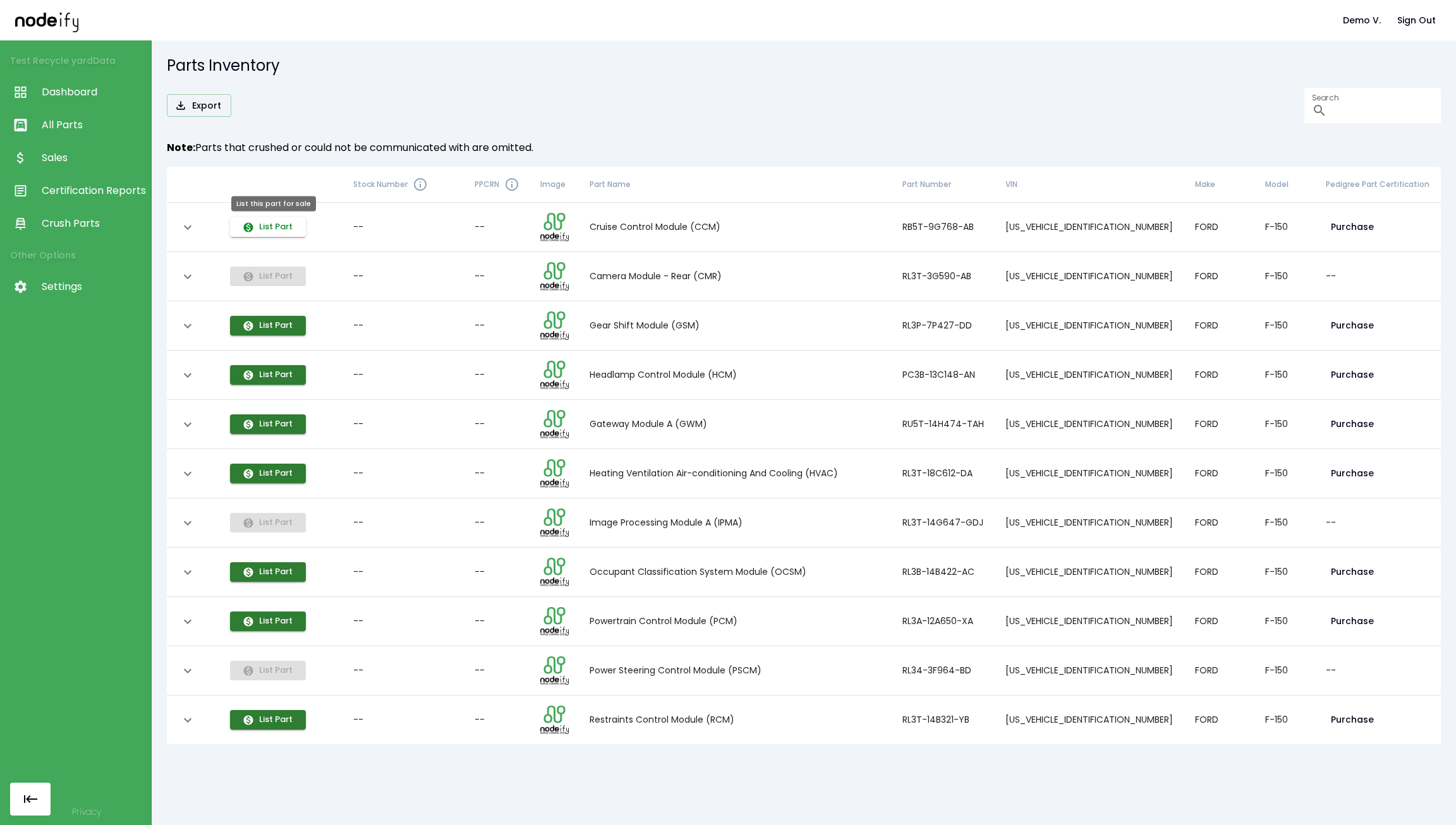
click at [306, 225] on button "List Part" at bounding box center [268, 227] width 76 height 19
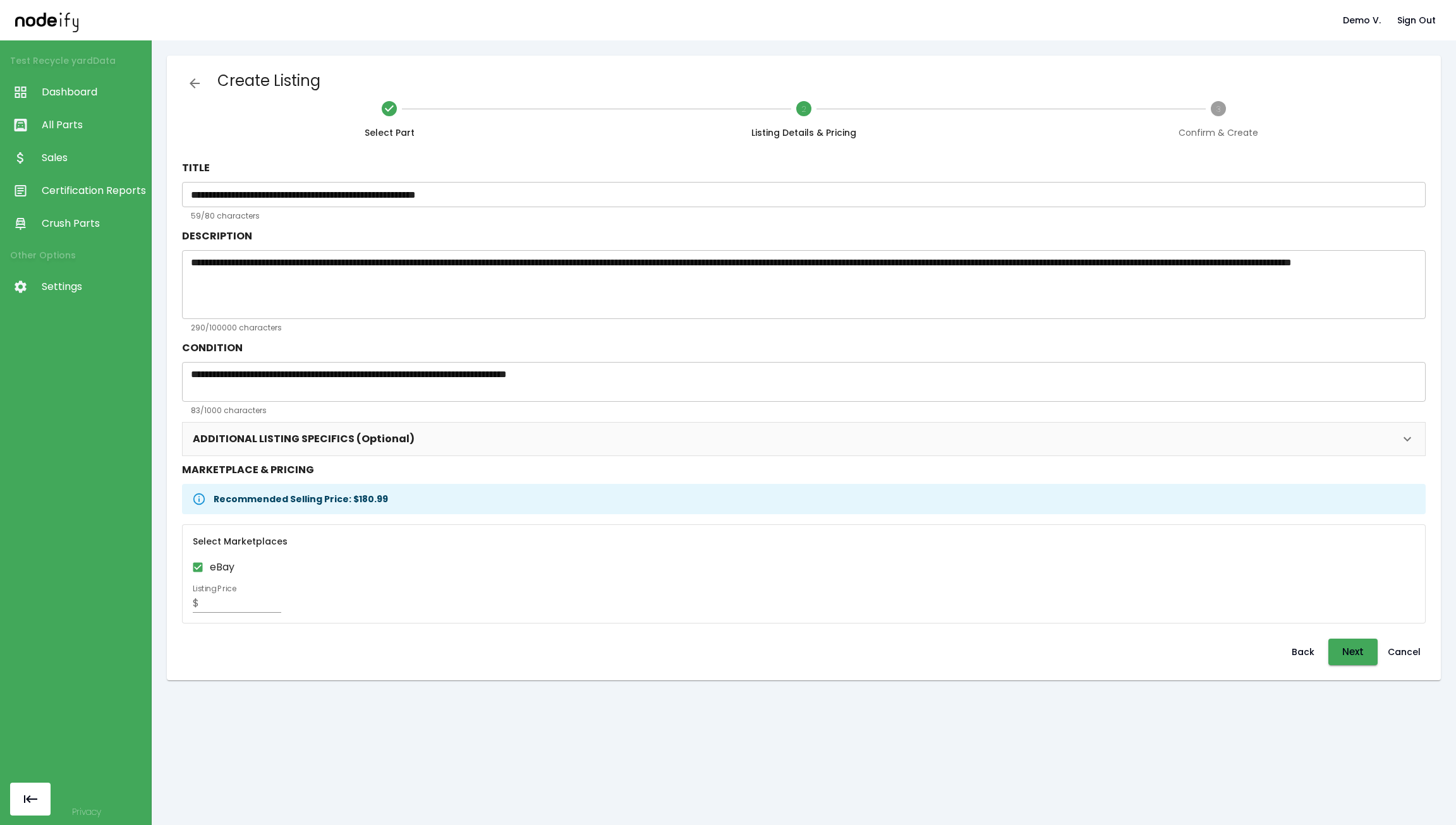
click at [60, 364] on div "Test Recycle yard Data Dashboard All Parts Sales Certification Reports Crush Pa…" at bounding box center [76, 412] width 152 height 825
click at [108, 88] on span "Dashboard" at bounding box center [93, 93] width 103 height 15
